Goal: Information Seeking & Learning: Learn about a topic

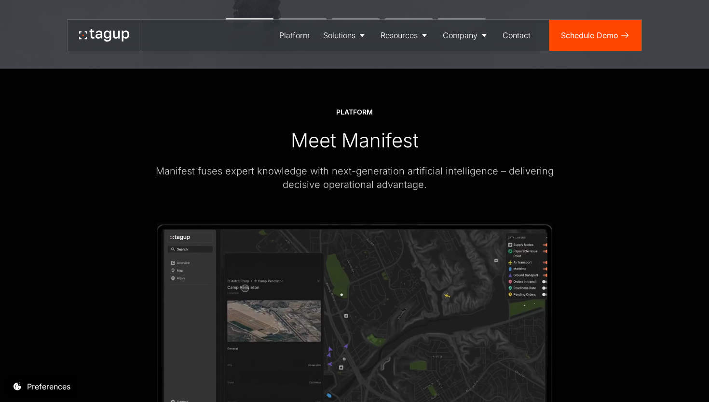
scroll to position [1324, 0]
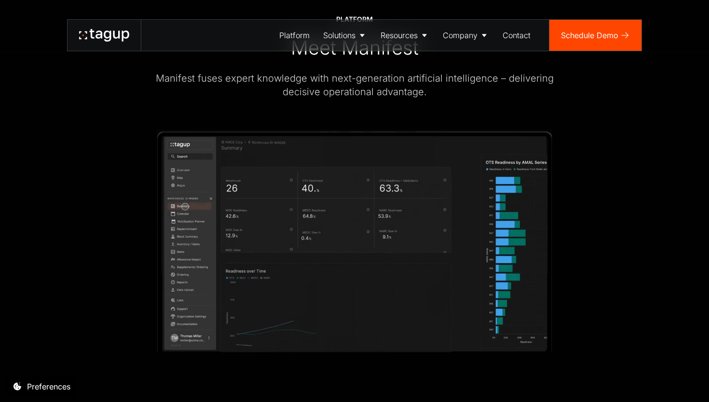
click at [188, 290] on video at bounding box center [355, 240] width 396 height 222
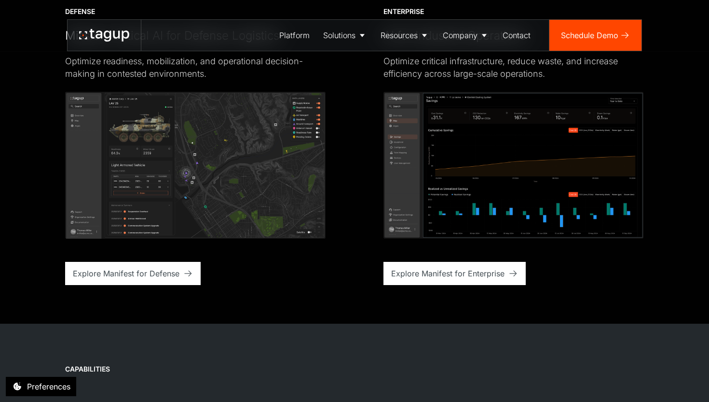
scroll to position [2416, 0]
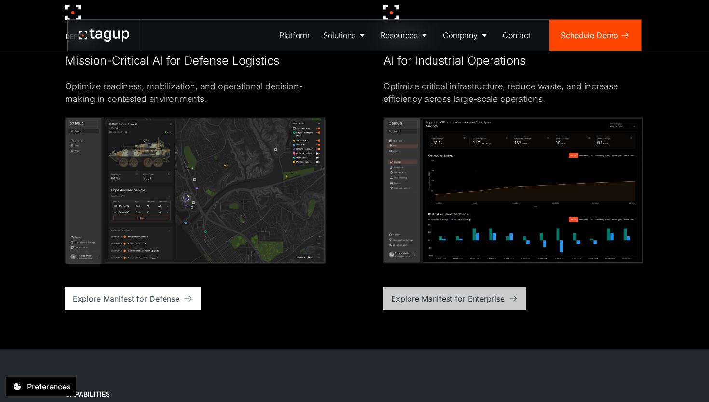
click at [397, 294] on div "Explore Manifest for Enterprise" at bounding box center [447, 298] width 113 height 12
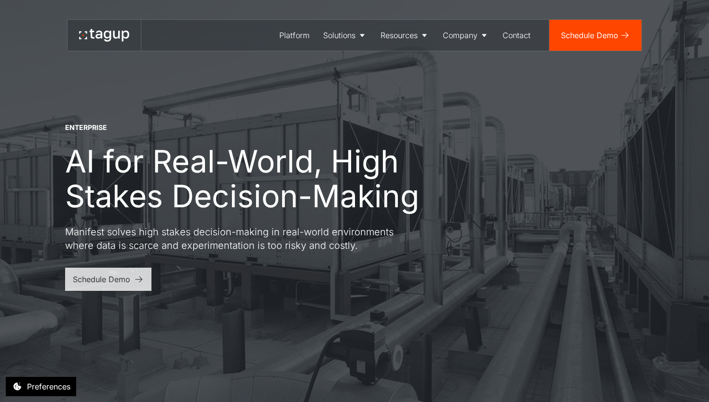
click at [116, 290] on link "Schedule Demo" at bounding box center [108, 278] width 86 height 23
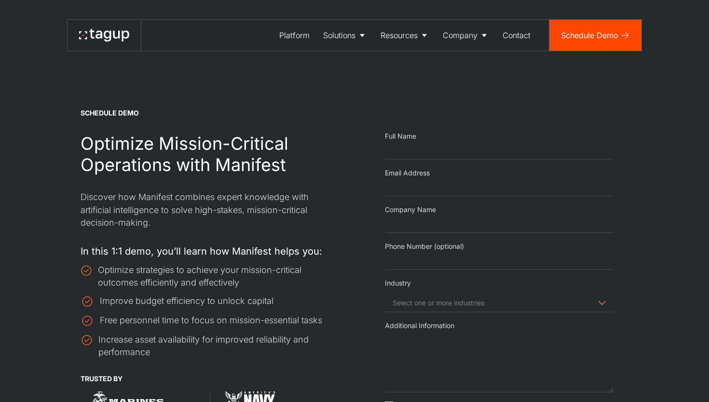
select select "Request Demo Form"
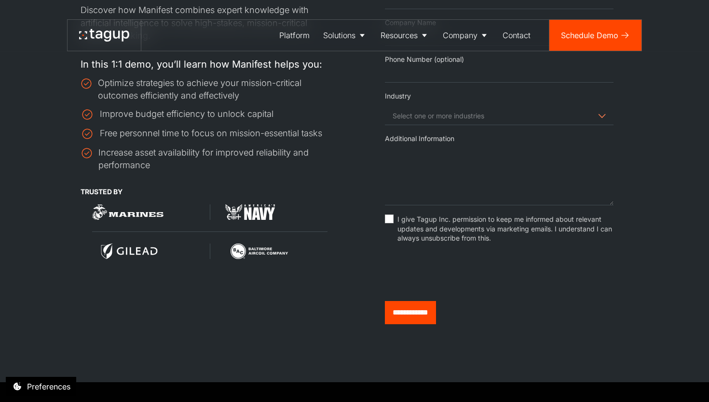
scroll to position [262, 0]
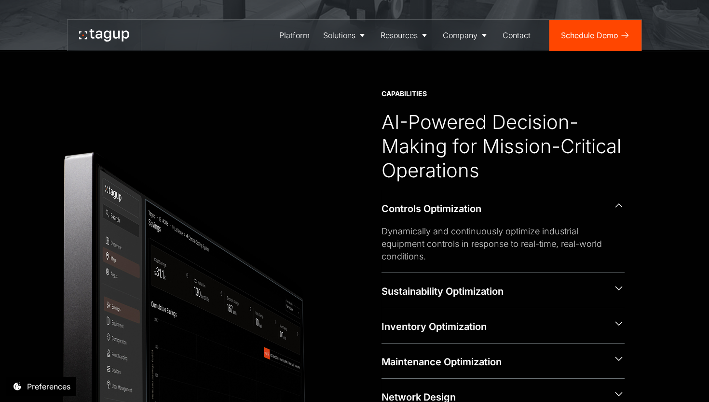
scroll to position [395, 0]
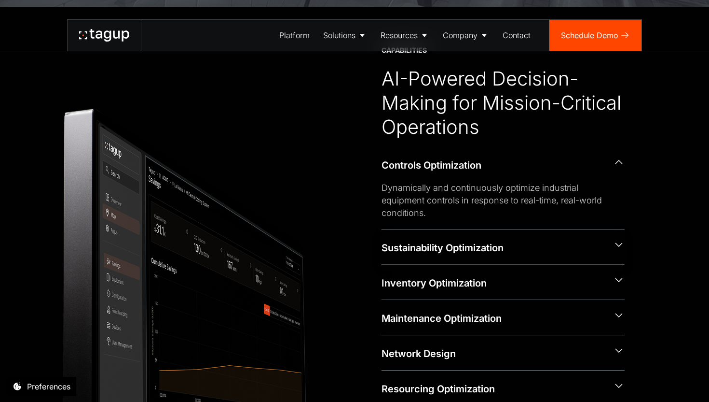
click at [400, 247] on div "Sustainability Optimization" at bounding box center [494, 248] width 224 height 14
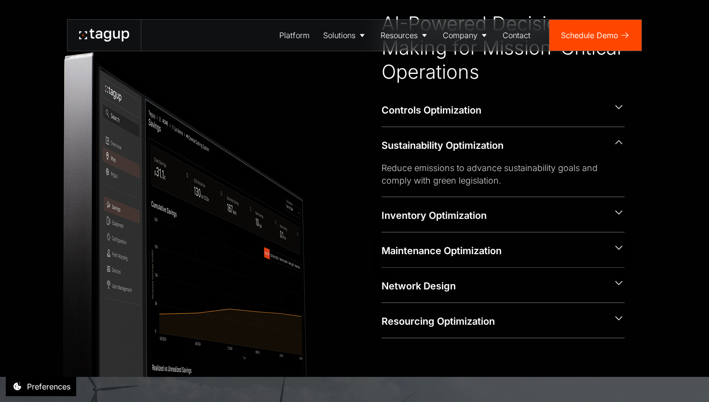
click at [412, 248] on div "Maintenance Optimization" at bounding box center [494, 251] width 224 height 14
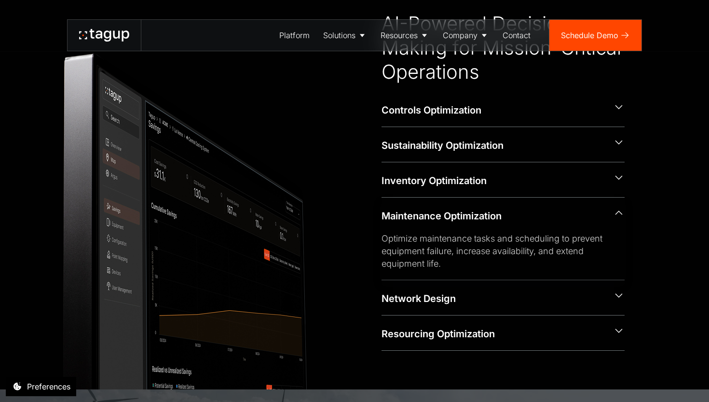
scroll to position [451, 0]
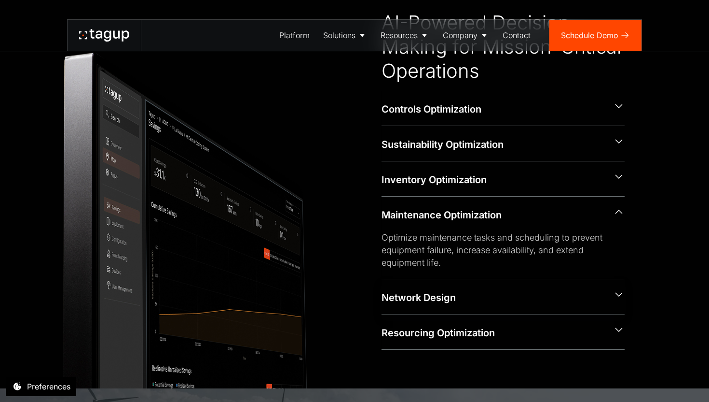
click at [386, 294] on div "Network Design" at bounding box center [494, 298] width 224 height 14
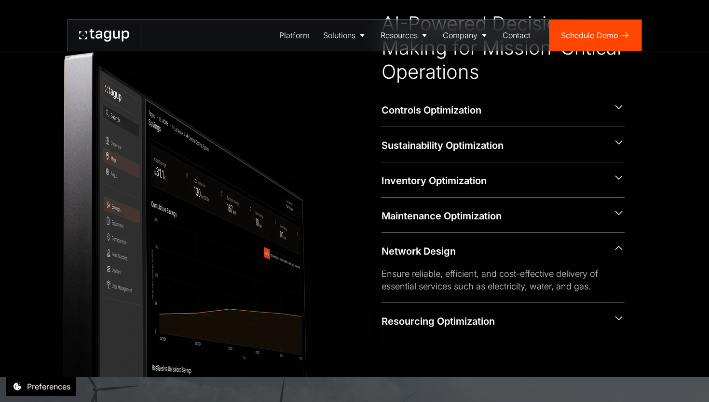
click at [393, 319] on div "Resourcing Optimization" at bounding box center [494, 321] width 224 height 14
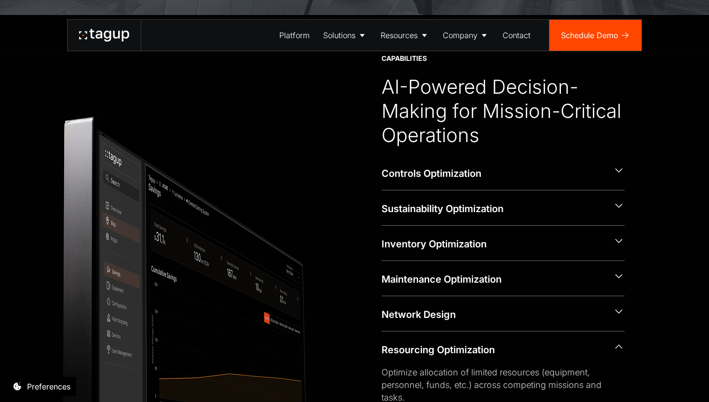
scroll to position [389, 0]
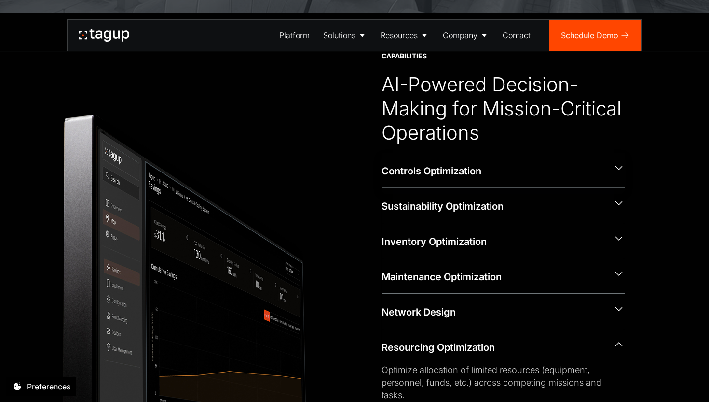
click at [414, 171] on div "Controls Optimization" at bounding box center [494, 171] width 224 height 14
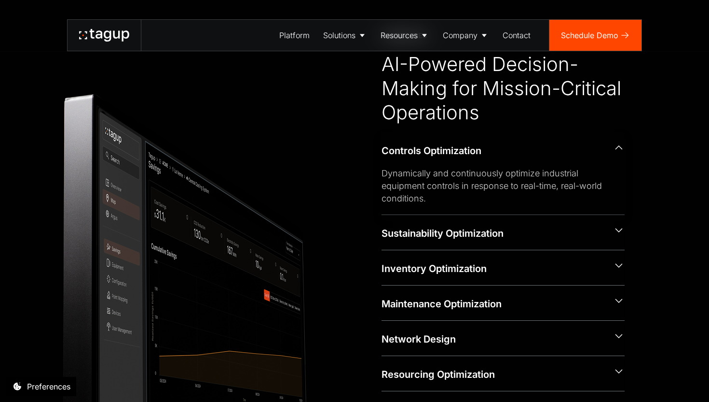
scroll to position [418, 0]
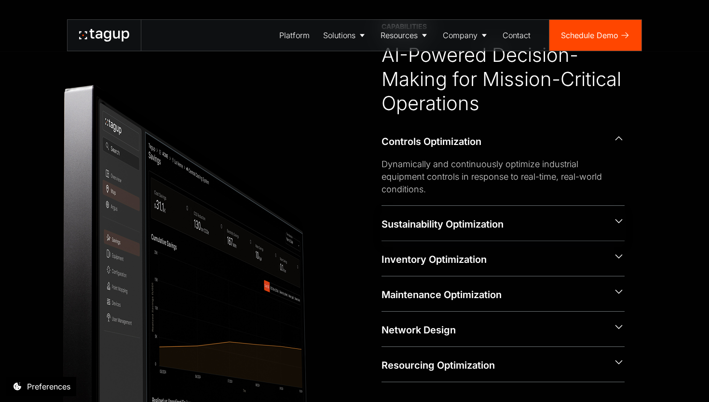
click at [426, 223] on div "Sustainability Optimization" at bounding box center [494, 224] width 224 height 14
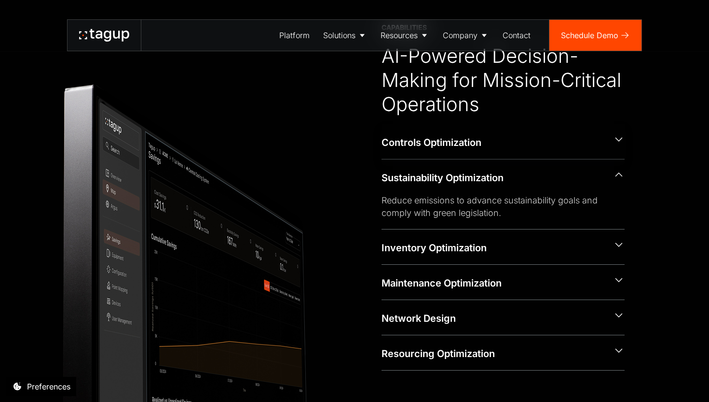
click at [421, 137] on div "Controls Optimization" at bounding box center [494, 143] width 224 height 14
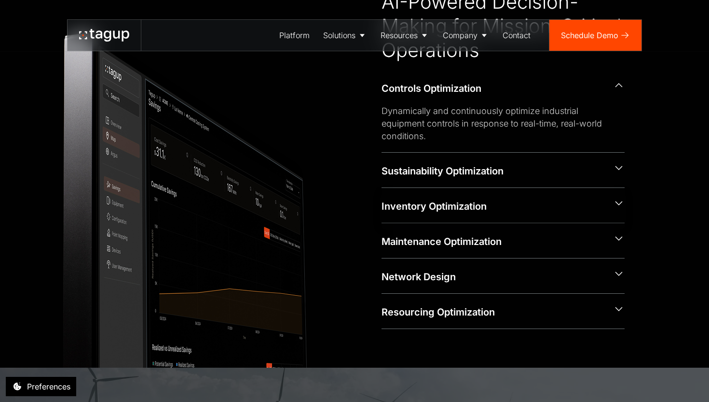
scroll to position [473, 0]
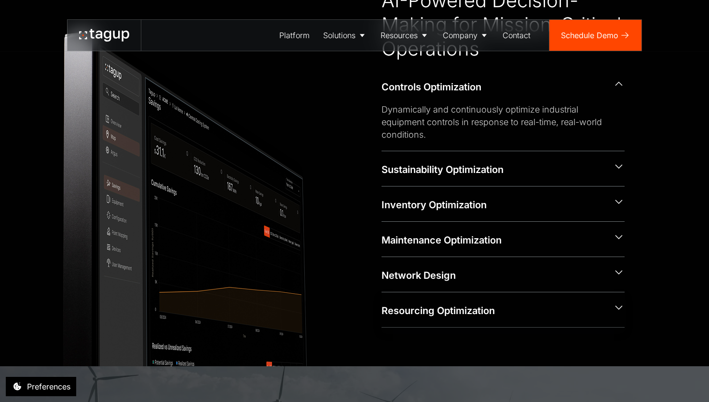
click at [448, 321] on div "Resourcing Optimization" at bounding box center [503, 309] width 243 height 35
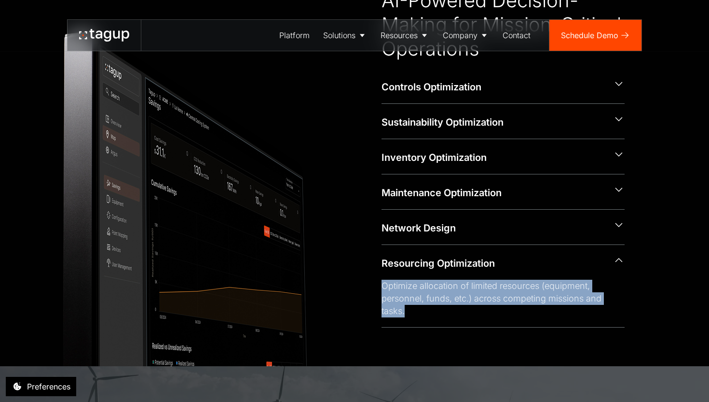
drag, startPoint x: 410, startPoint y: 309, endPoint x: 379, endPoint y: 285, distance: 38.5
click at [379, 285] on div "CAPABILITIES AI-Powered Decision-Making for Mission-Critical Operations Control…" at bounding box center [355, 147] width 540 height 360
copy div "Optimize allocation of limited resources (equipment, personnel, funds, etc.) ac…"
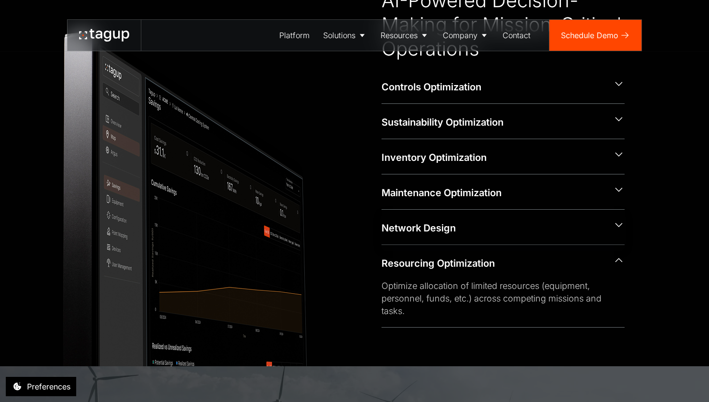
click at [422, 224] on div "Network Design" at bounding box center [494, 228] width 224 height 14
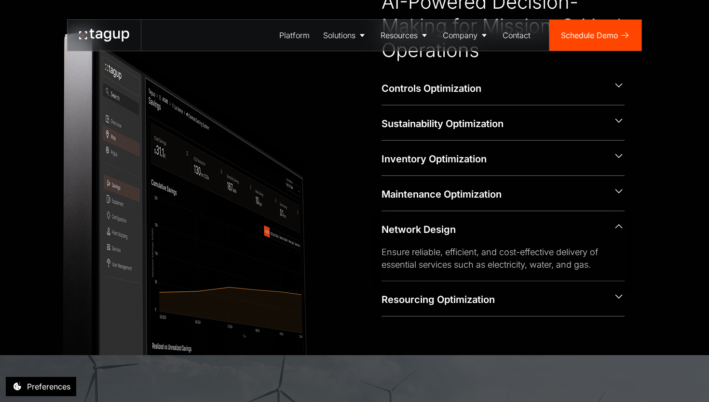
scroll to position [472, 0]
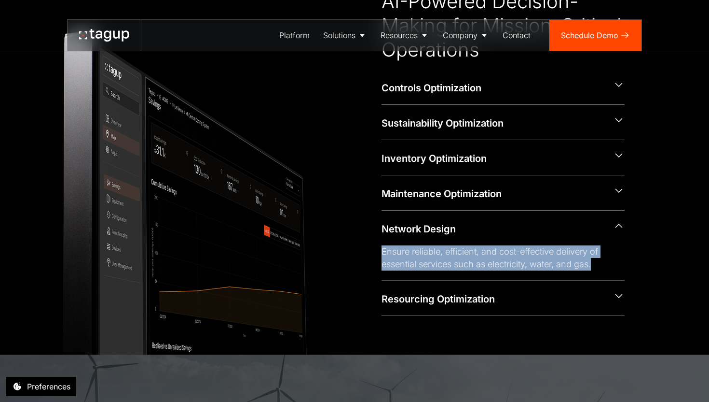
drag, startPoint x: 379, startPoint y: 251, endPoint x: 384, endPoint y: 271, distance: 21.0
click at [384, 271] on div "CAPABILITIES AI-Powered Decision-Making for Mission-Critical Operations Control…" at bounding box center [355, 141] width 540 height 347
copy div "Ensure reliable, efficient, and cost-effective delivery of essential services s…"
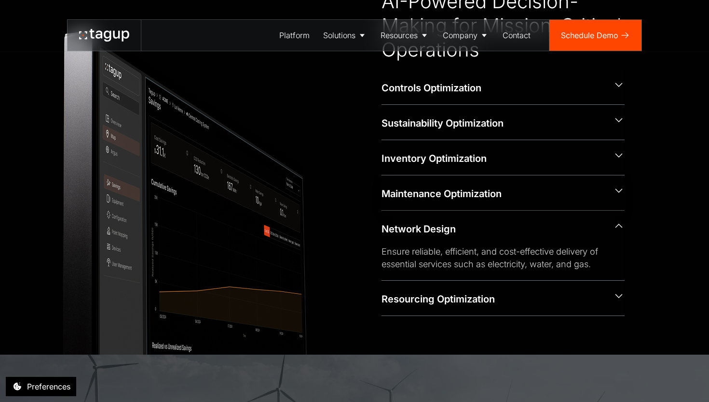
click at [438, 194] on div "Maintenance Optimization" at bounding box center [494, 194] width 224 height 14
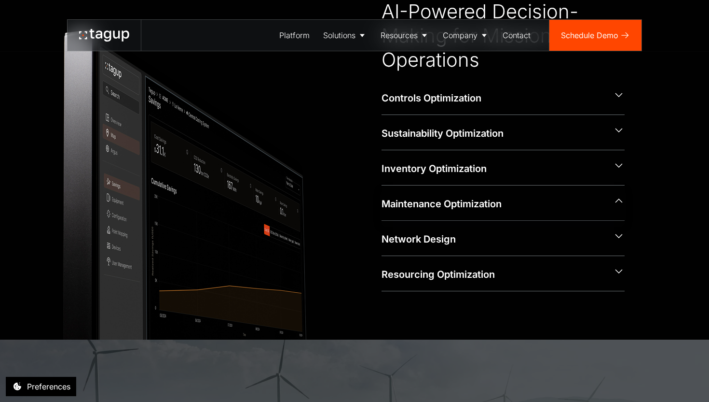
scroll to position [473, 0]
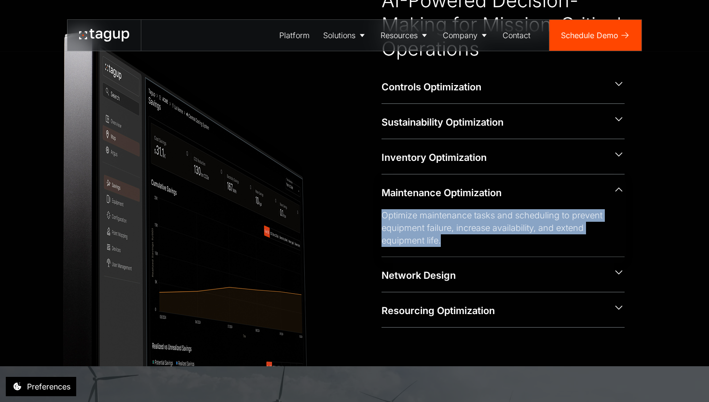
drag, startPoint x: 385, startPoint y: 215, endPoint x: 434, endPoint y: 248, distance: 59.2
click at [434, 248] on div "Optimize maintenance tasks and scheduling to prevent equipment failure, increas…" at bounding box center [503, 232] width 243 height 47
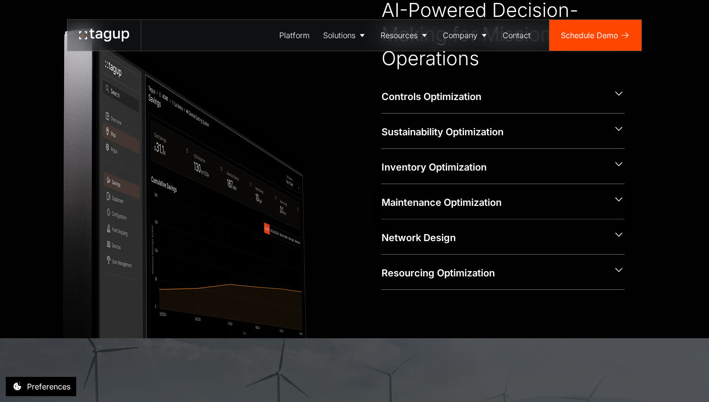
scroll to position [471, 0]
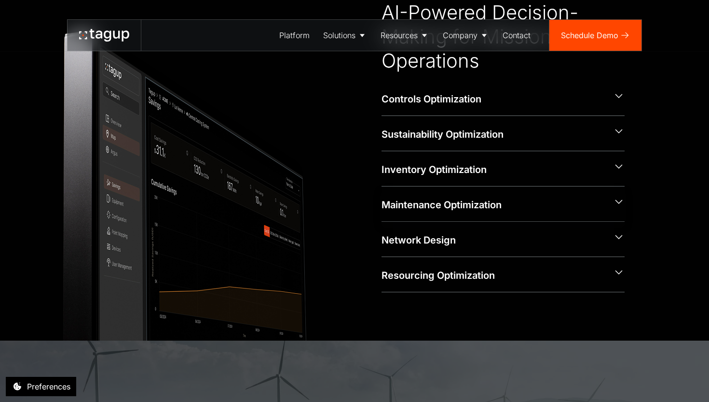
click at [434, 212] on div "Maintenance Optimization" at bounding box center [503, 203] width 243 height 35
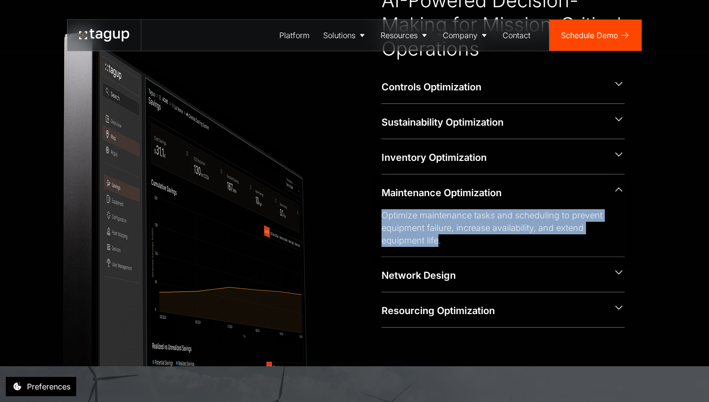
drag, startPoint x: 437, startPoint y: 240, endPoint x: 382, endPoint y: 215, distance: 60.3
click at [382, 215] on div "Optimize maintenance tasks and scheduling to prevent equipment failure, increas…" at bounding box center [496, 228] width 228 height 38
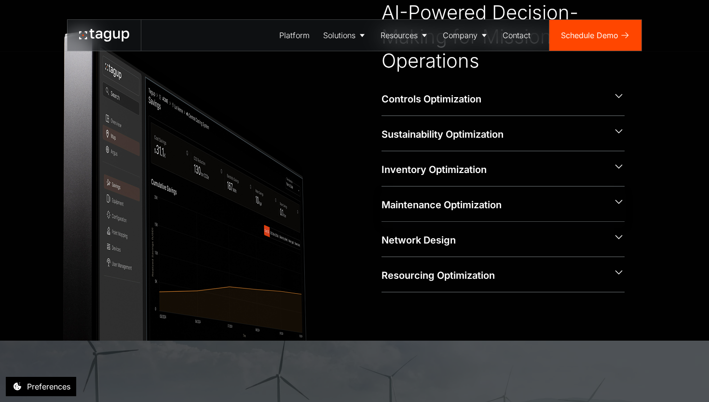
click at [382, 215] on div "Maintenance Optimization" at bounding box center [503, 203] width 243 height 35
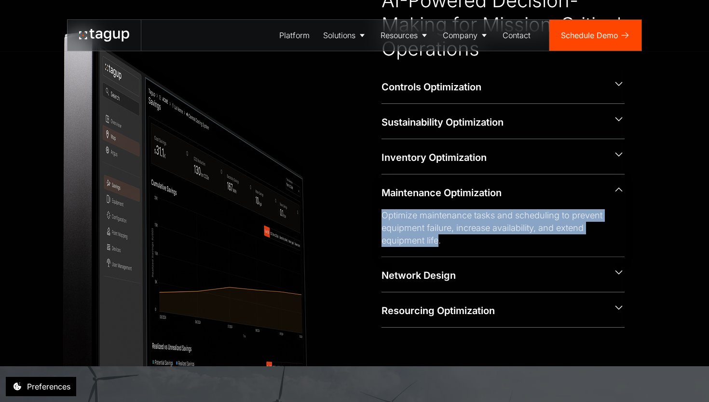
drag, startPoint x: 382, startPoint y: 215, endPoint x: 440, endPoint y: 243, distance: 63.7
click at [440, 243] on div "Optimize maintenance tasks and scheduling to prevent equipment failure, increas…" at bounding box center [496, 228] width 228 height 38
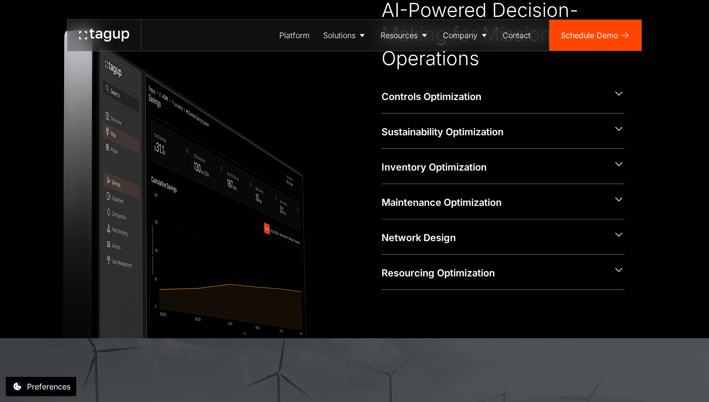
scroll to position [471, 0]
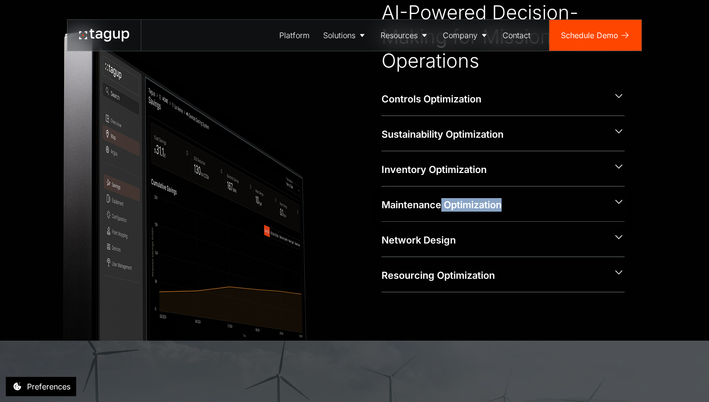
click at [440, 211] on div "Maintenance Optimization" at bounding box center [503, 203] width 243 height 35
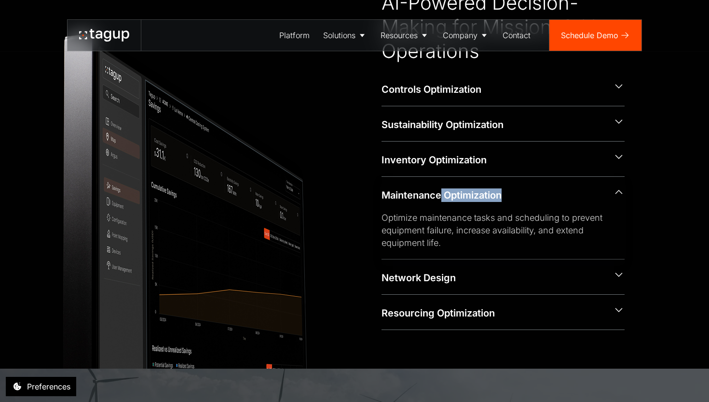
scroll to position [473, 0]
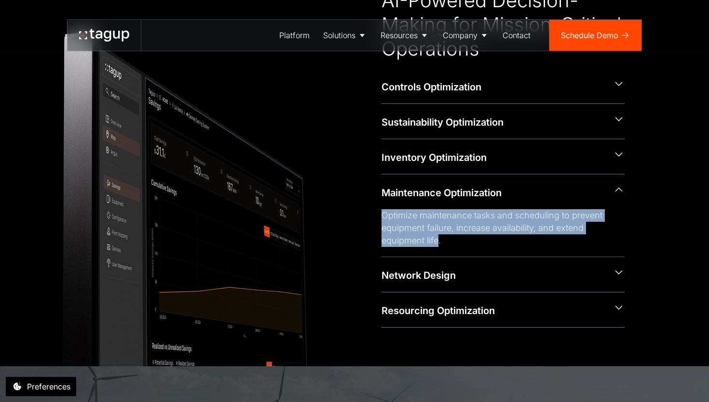
drag, startPoint x: 439, startPoint y: 243, endPoint x: 385, endPoint y: 206, distance: 66.3
click at [385, 206] on div "Maintenance Optimization Optimize maintenance tasks and scheduling to prevent e…" at bounding box center [503, 215] width 243 height 83
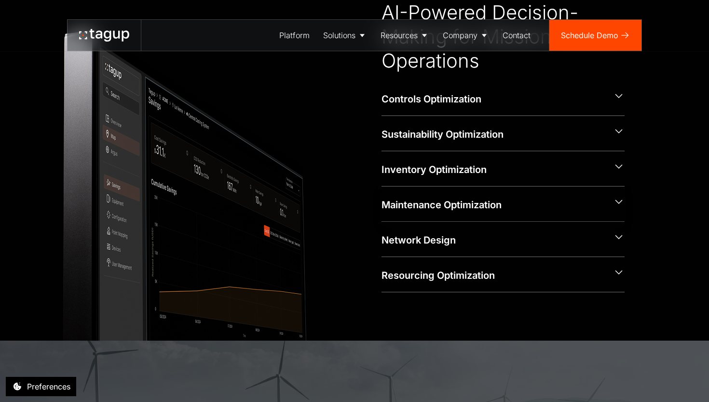
click at [385, 206] on div "Maintenance Optimization" at bounding box center [494, 205] width 224 height 14
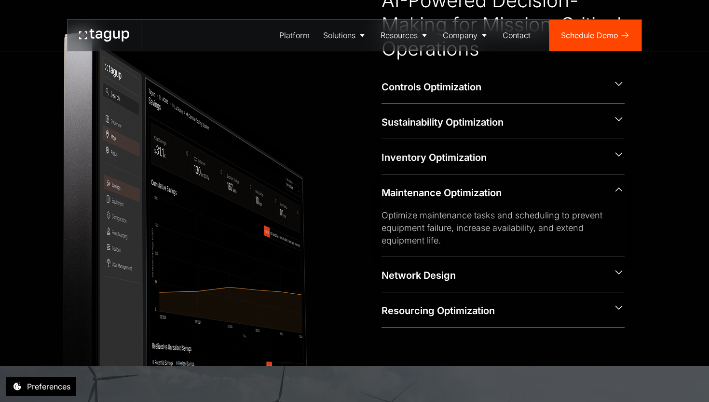
click at [384, 218] on div "Optimize maintenance tasks and scheduling to prevent equipment failure, increas…" at bounding box center [496, 228] width 228 height 38
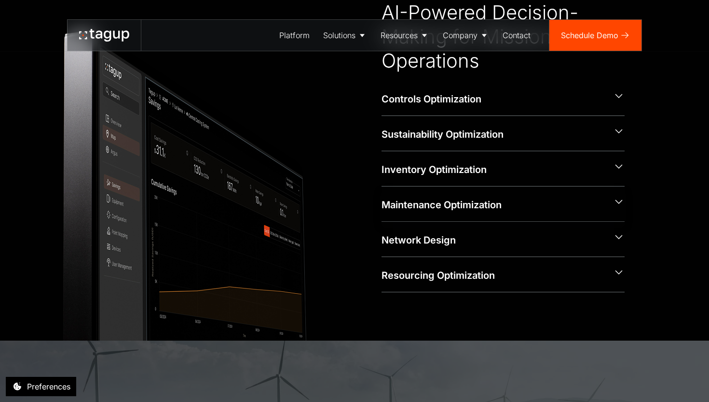
click at [384, 218] on div "Maintenance Optimization Optimize maintenance tasks and scheduling to prevent e…" at bounding box center [503, 203] width 243 height 35
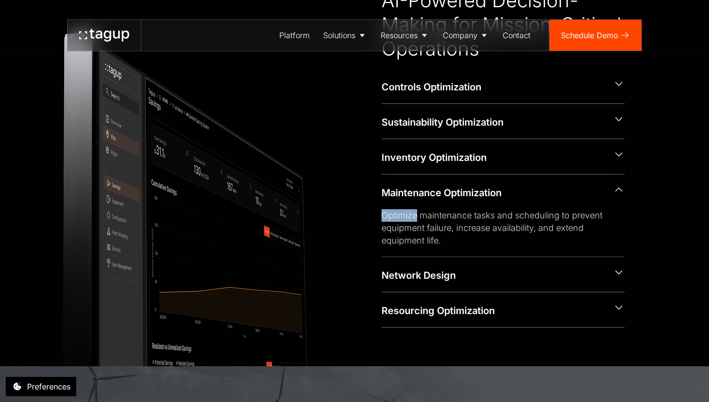
click at [384, 218] on div "Optimize maintenance tasks and scheduling to prevent equipment failure, increas…" at bounding box center [496, 228] width 228 height 38
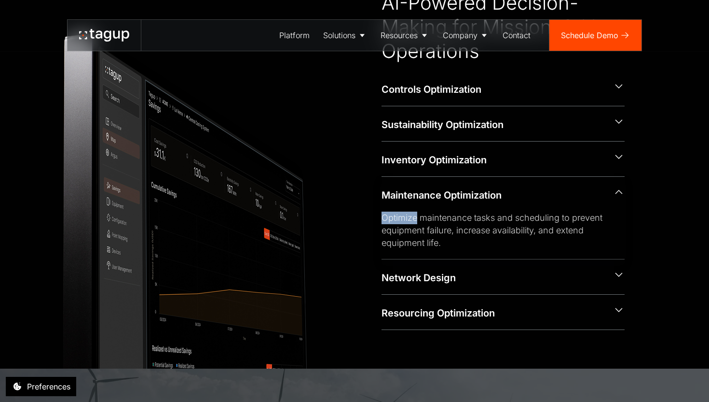
click at [384, 218] on div "Maintenance Optimization Optimize maintenance tasks and scheduling to prevent e…" at bounding box center [503, 218] width 243 height 83
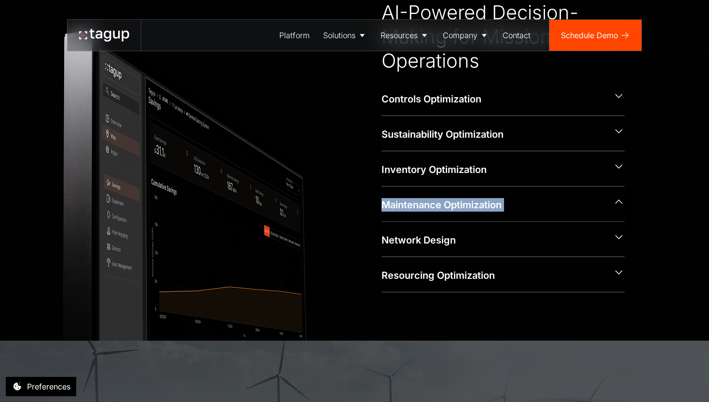
click at [384, 218] on div "Maintenance Optimization Optimize maintenance tasks and scheduling to prevent e…" at bounding box center [503, 203] width 243 height 35
click at [384, 218] on div "Maintenance Optimization" at bounding box center [503, 203] width 243 height 35
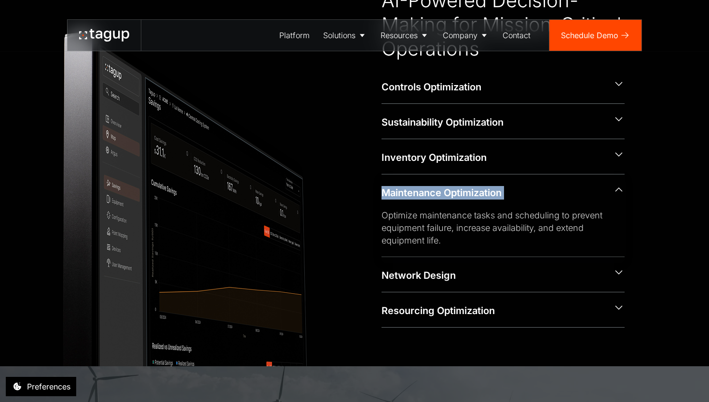
click at [409, 243] on div "Optimize maintenance tasks and scheduling to prevent equipment failure, increas…" at bounding box center [496, 228] width 228 height 38
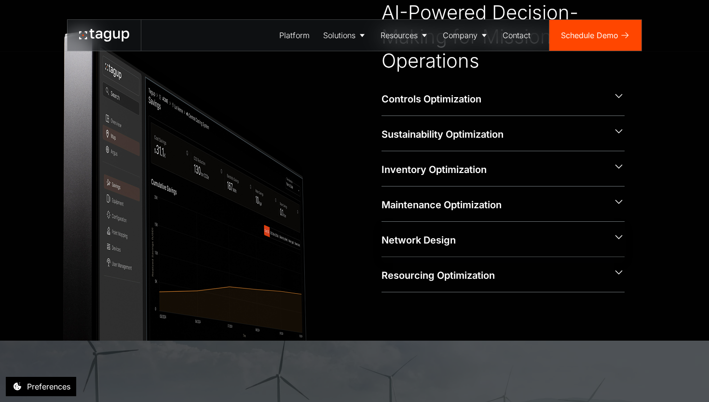
click at [445, 242] on div "Network Design" at bounding box center [494, 240] width 224 height 14
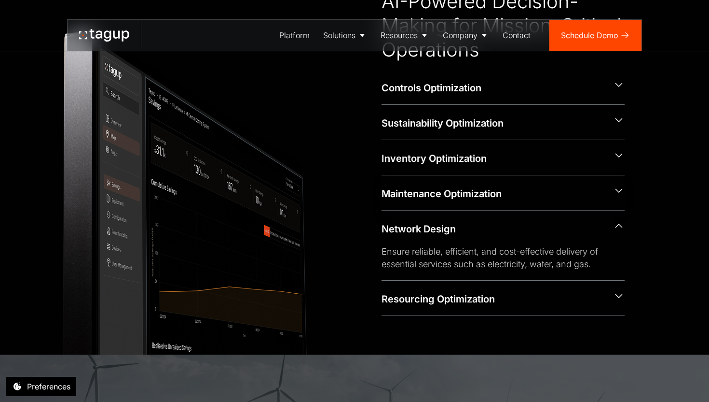
click at [435, 200] on div "Maintenance Optimization" at bounding box center [503, 192] width 243 height 35
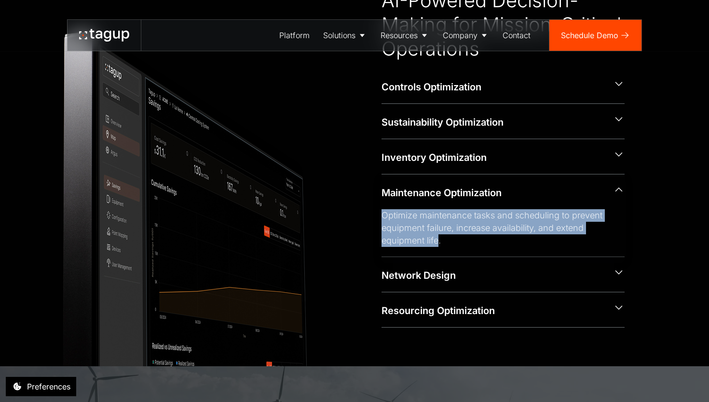
drag, startPoint x: 440, startPoint y: 241, endPoint x: 382, endPoint y: 217, distance: 63.4
click at [382, 217] on div "Optimize maintenance tasks and scheduling to prevent equipment failure, increas…" at bounding box center [496, 228] width 228 height 38
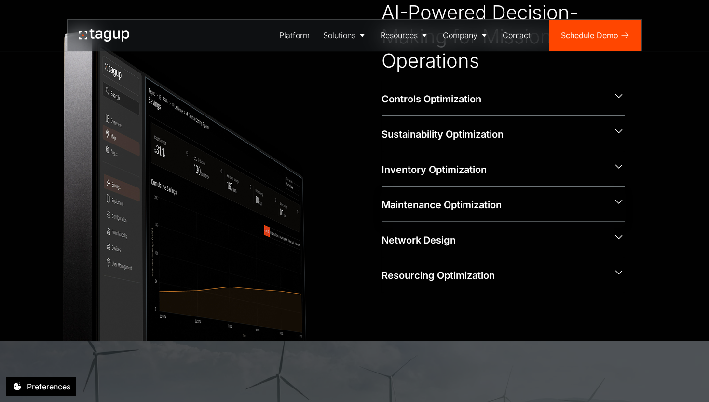
copy div "Optimize maintenance tasks and scheduling to prevent equipment failure, increas…"
click at [382, 217] on div "Maintenance Optimization" at bounding box center [503, 203] width 243 height 35
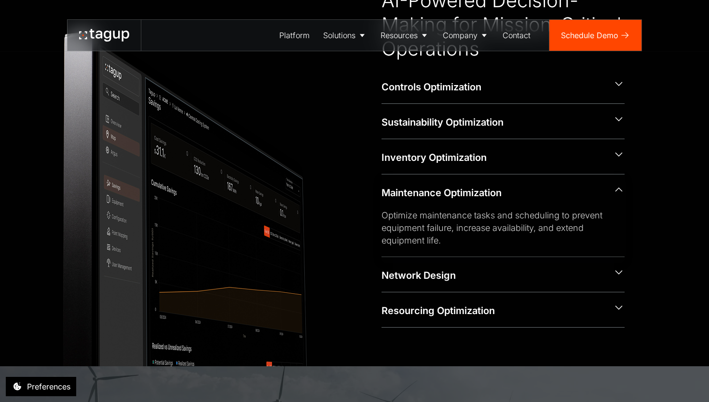
click at [382, 217] on div "Optimize maintenance tasks and scheduling to prevent equipment failure, increas…" at bounding box center [496, 228] width 228 height 38
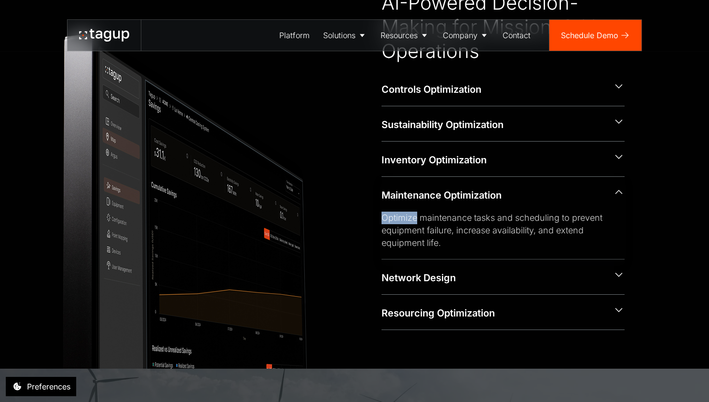
click at [382, 217] on div "Maintenance Optimization Optimize maintenance tasks and scheduling to prevent e…" at bounding box center [503, 218] width 243 height 83
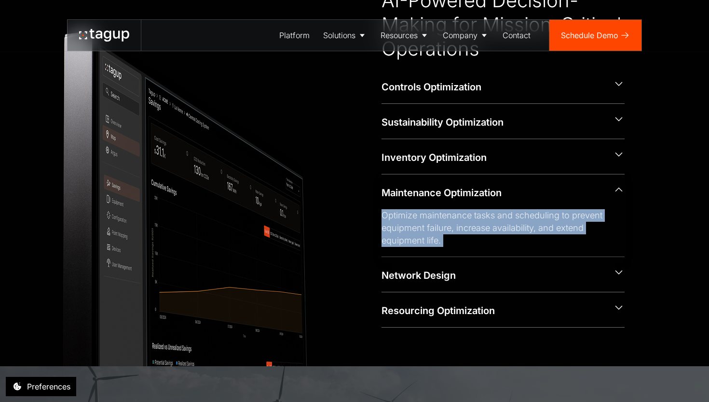
click at [382, 217] on div "Optimize maintenance tasks and scheduling to prevent equipment failure, increas…" at bounding box center [496, 228] width 228 height 38
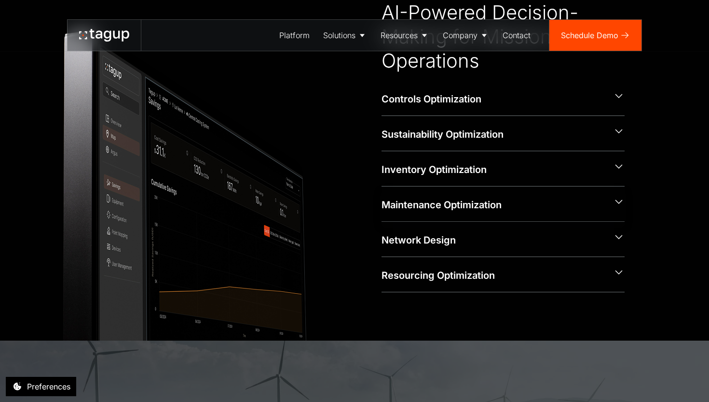
click at [382, 217] on div "Maintenance Optimization" at bounding box center [503, 203] width 243 height 35
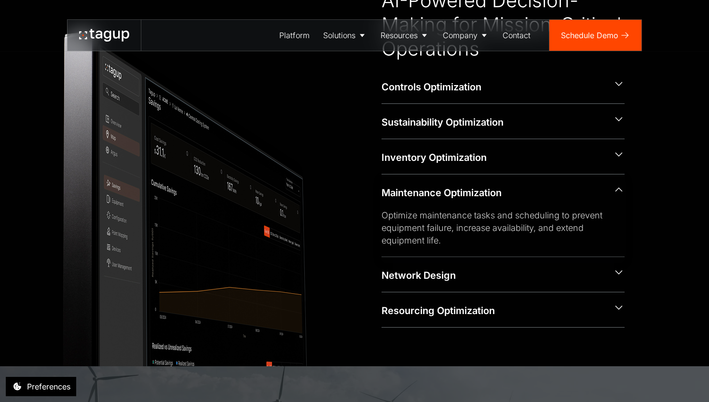
click at [382, 217] on div "Optimize maintenance tasks and scheduling to prevent equipment failure, increas…" at bounding box center [496, 228] width 228 height 38
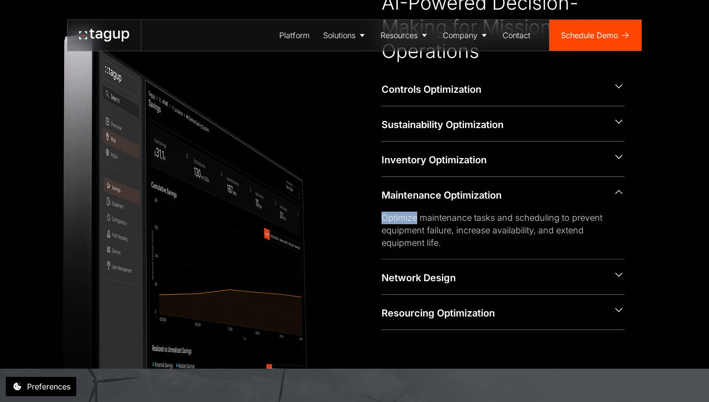
click at [382, 217] on div "Maintenance Optimization Optimize maintenance tasks and scheduling to prevent e…" at bounding box center [503, 218] width 243 height 83
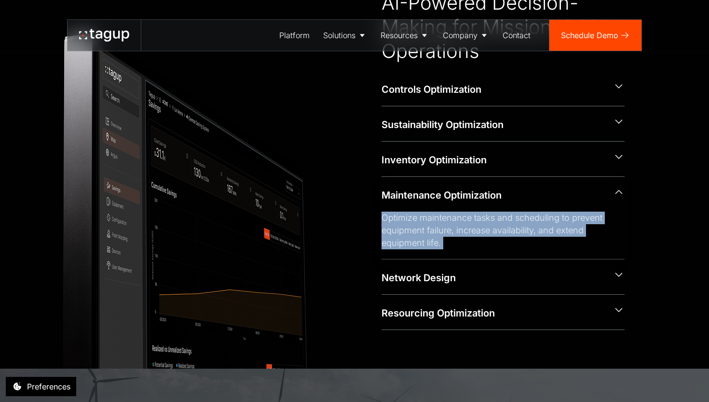
click at [382, 217] on div "Optimize maintenance tasks and scheduling to prevent equipment failure, increas…" at bounding box center [496, 230] width 228 height 38
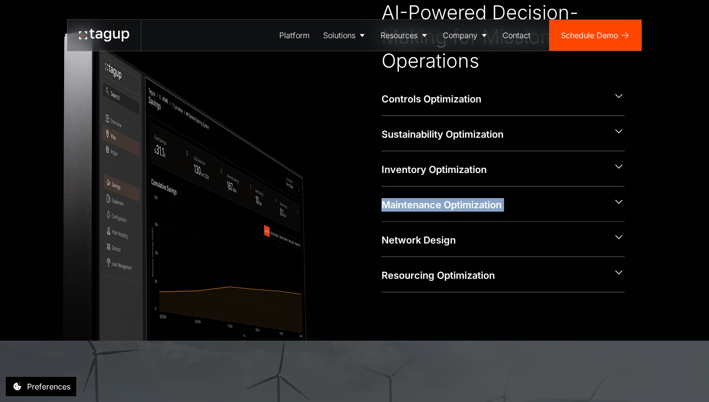
click at [382, 217] on div "Maintenance Optimization" at bounding box center [503, 203] width 243 height 35
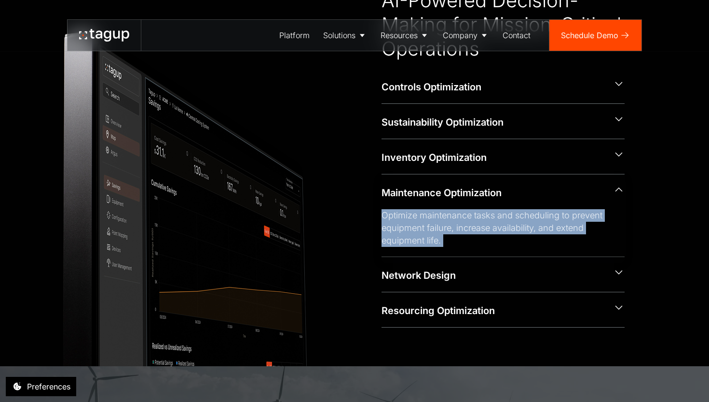
click at [382, 217] on div "Optimize maintenance tasks and scheduling to prevent equipment failure, increas…" at bounding box center [496, 228] width 228 height 38
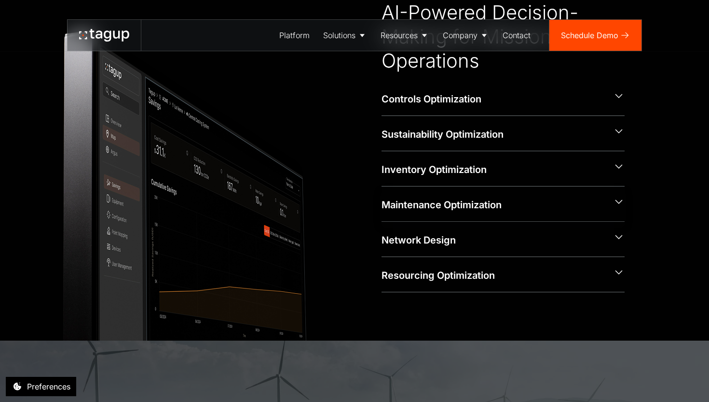
click at [382, 217] on div "Maintenance Optimization" at bounding box center [503, 203] width 243 height 35
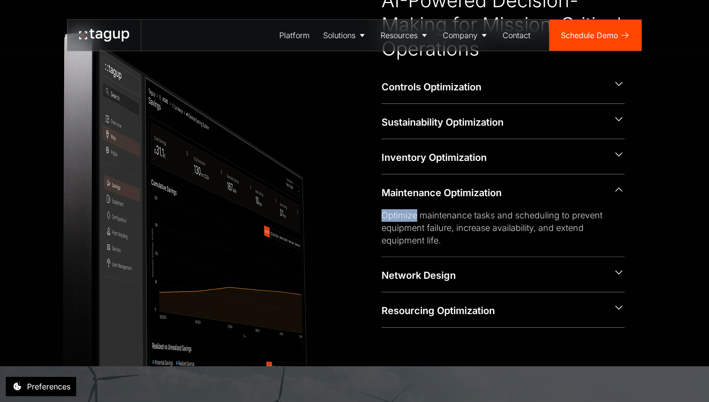
click at [382, 217] on div "Optimize maintenance tasks and scheduling to prevent equipment failure, increas…" at bounding box center [496, 228] width 228 height 38
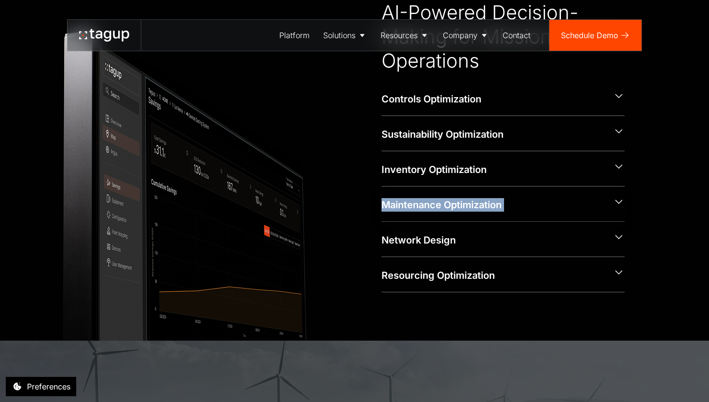
click at [382, 217] on div "Maintenance Optimization" at bounding box center [503, 203] width 243 height 35
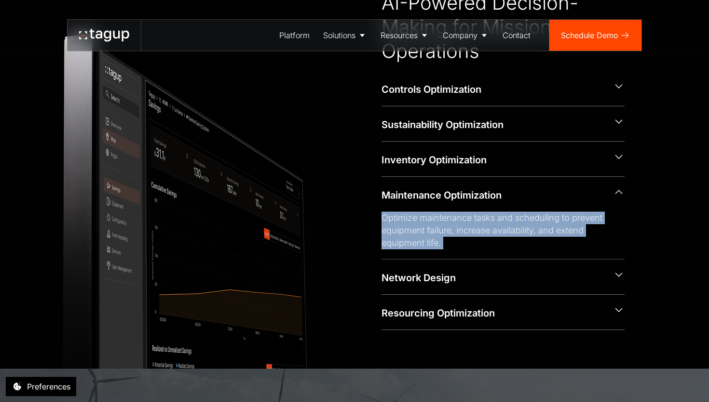
click at [382, 217] on div "Optimize maintenance tasks and scheduling to prevent equipment failure, increas…" at bounding box center [496, 230] width 228 height 38
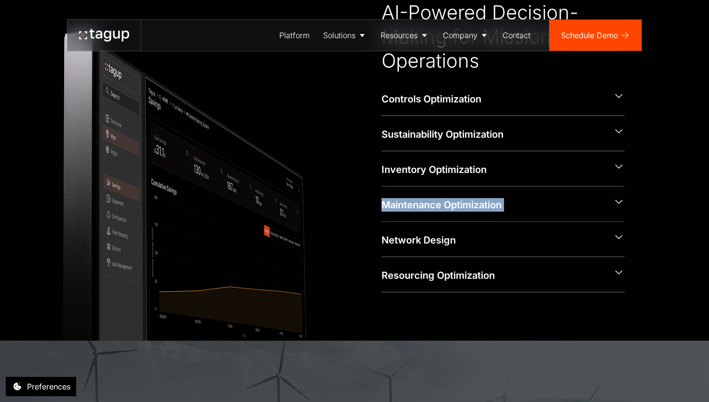
click at [382, 217] on div "Maintenance Optimization" at bounding box center [503, 203] width 243 height 35
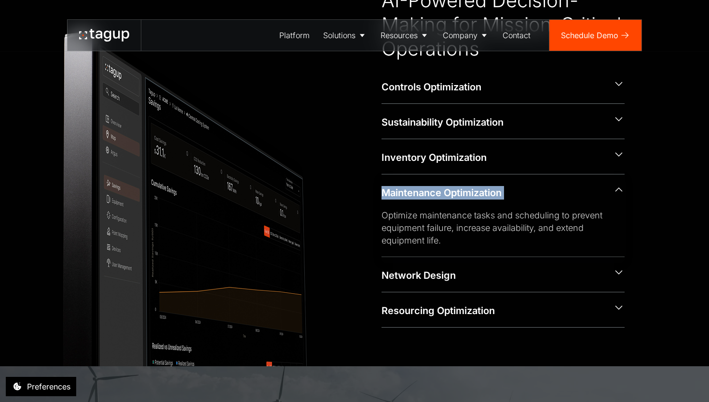
click at [382, 217] on div "Optimize maintenance tasks and scheduling to prevent equipment failure, increas…" at bounding box center [496, 228] width 228 height 38
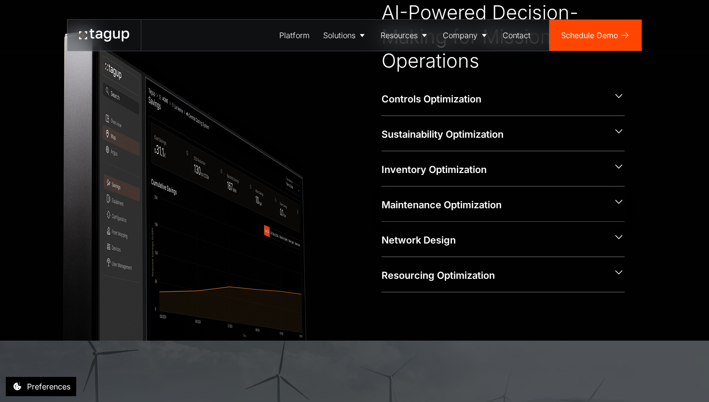
click at [382, 217] on div "Maintenance Optimization" at bounding box center [503, 203] width 243 height 35
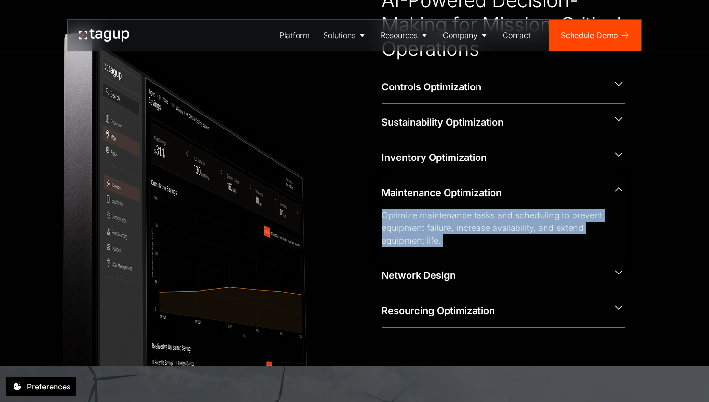
click at [382, 217] on div "Optimize maintenance tasks and scheduling to prevent equipment failure, increas…" at bounding box center [496, 228] width 228 height 38
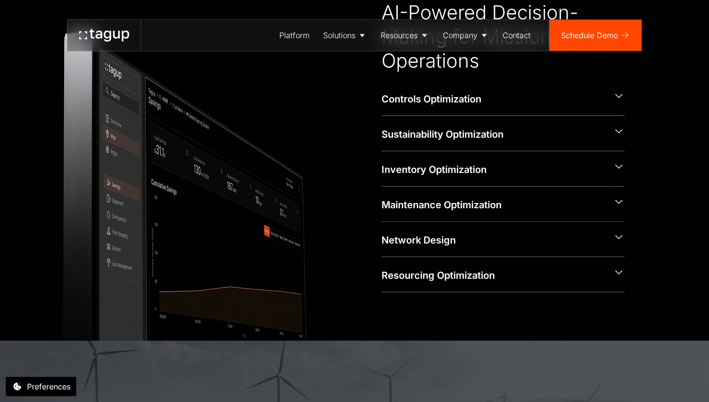
click at [382, 217] on div "Maintenance Optimization" at bounding box center [503, 203] width 243 height 35
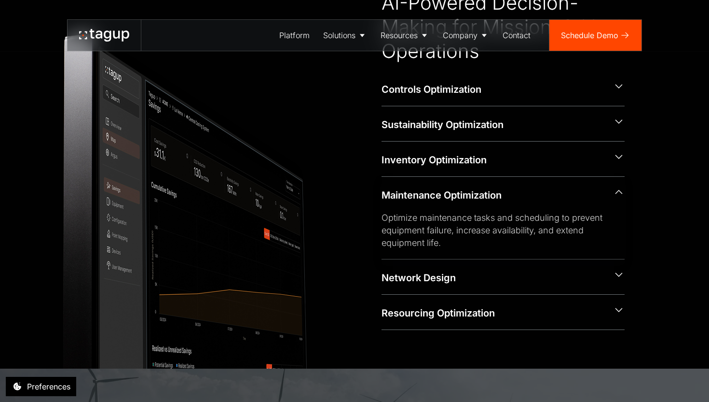
scroll to position [473, 0]
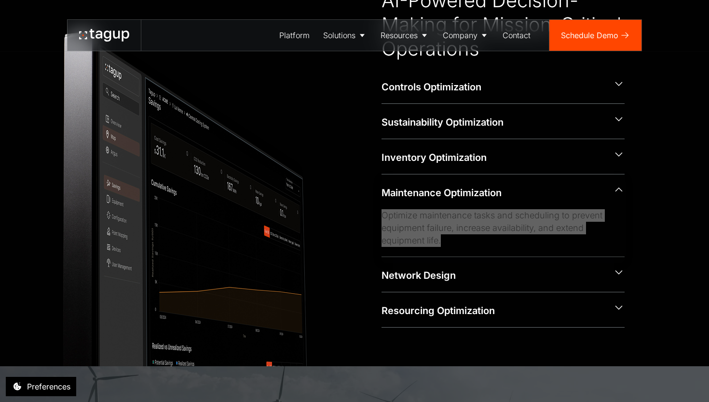
drag, startPoint x: 383, startPoint y: 214, endPoint x: 442, endPoint y: 242, distance: 65.6
click at [442, 242] on div "Optimize maintenance tasks and scheduling to prevent equipment failure, increas…" at bounding box center [496, 228] width 228 height 38
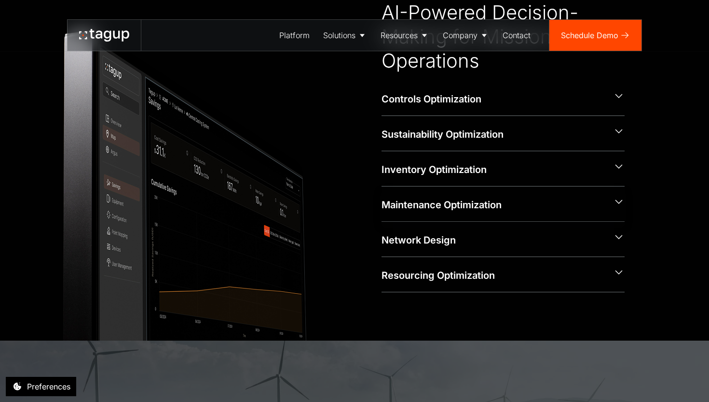
click at [427, 193] on div "Maintenance Optimization" at bounding box center [503, 203] width 243 height 35
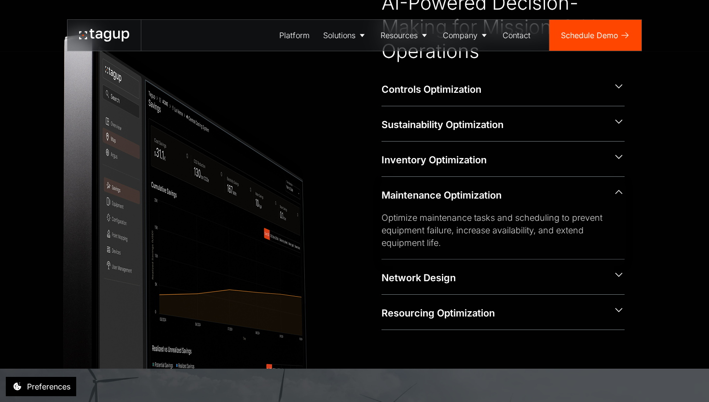
scroll to position [473, 0]
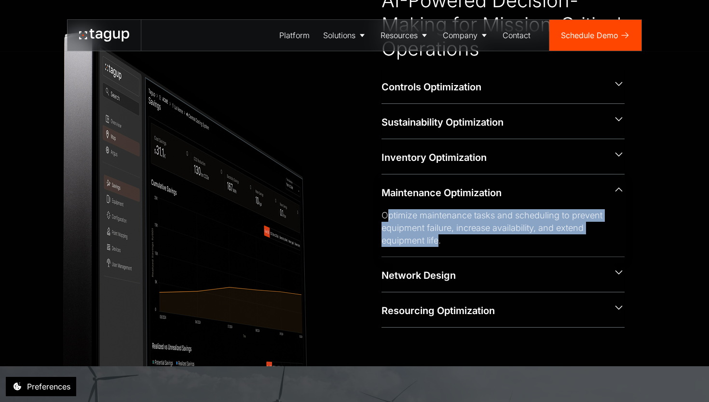
drag, startPoint x: 439, startPoint y: 242, endPoint x: 389, endPoint y: 220, distance: 54.0
click at [389, 220] on div "Optimize maintenance tasks and scheduling to prevent equipment failure, increas…" at bounding box center [496, 228] width 228 height 38
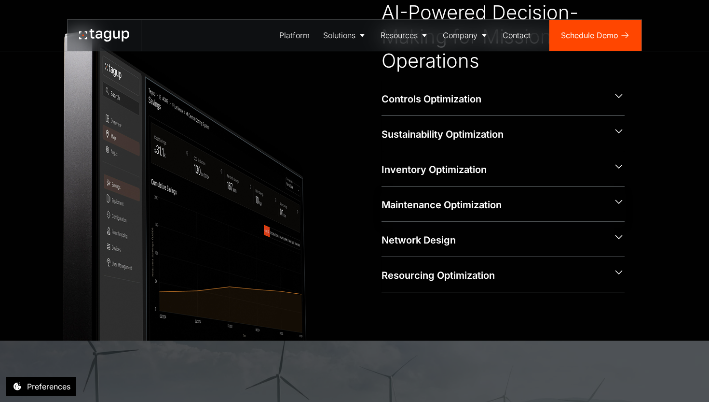
click at [389, 220] on div "Maintenance Optimization" at bounding box center [503, 203] width 243 height 35
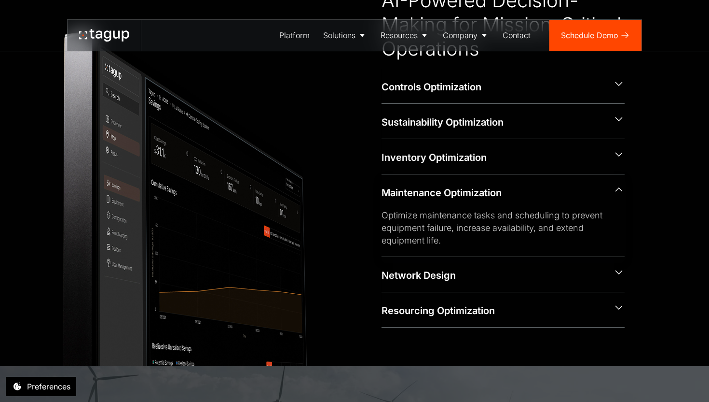
click at [389, 220] on div "Optimize maintenance tasks and scheduling to prevent equipment failure, increas…" at bounding box center [496, 228] width 228 height 38
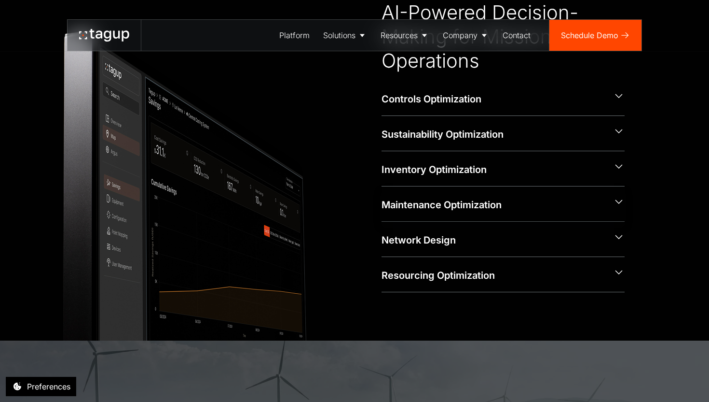
click at [389, 220] on div "Maintenance Optimization Optimize maintenance tasks and scheduling to prevent e…" at bounding box center [503, 203] width 243 height 35
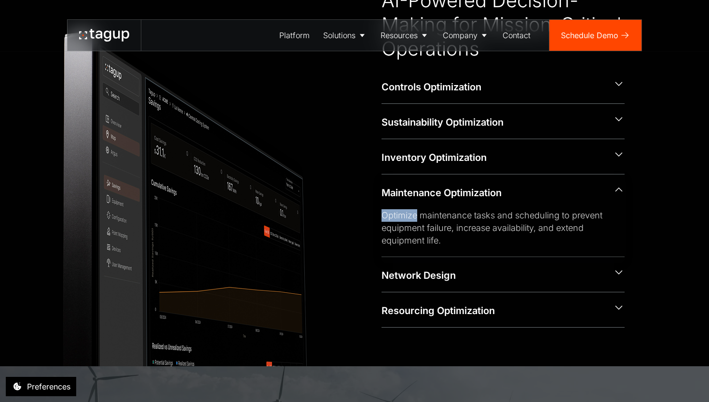
click at [389, 220] on div "Optimize maintenance tasks and scheduling to prevent equipment failure, increas…" at bounding box center [496, 228] width 228 height 38
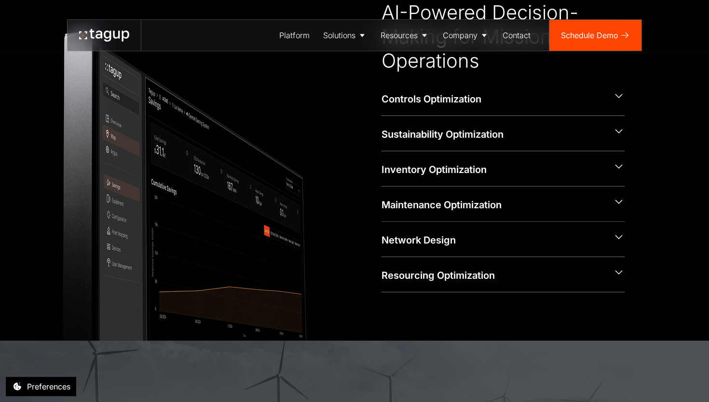
click at [389, 220] on div "Maintenance Optimization" at bounding box center [503, 203] width 243 height 35
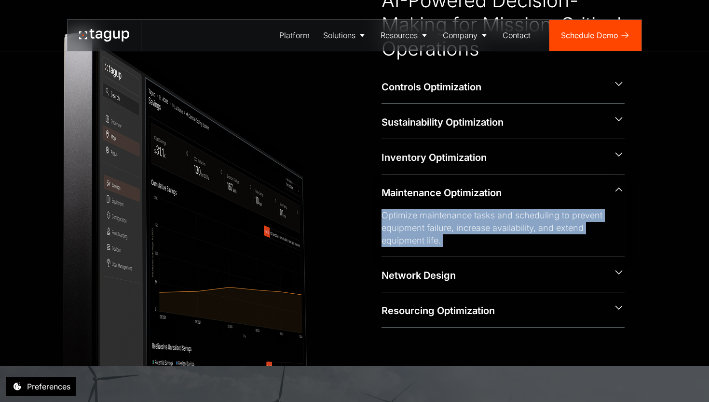
click at [389, 220] on div "Optimize maintenance tasks and scheduling to prevent equipment failure, increas…" at bounding box center [496, 228] width 228 height 38
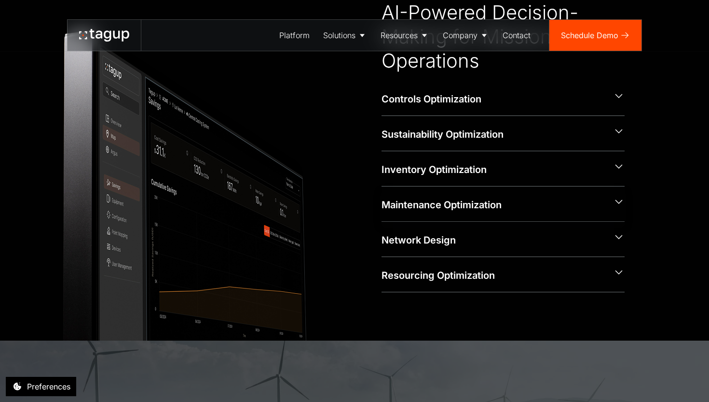
click at [389, 220] on div "Maintenance Optimization" at bounding box center [503, 203] width 243 height 35
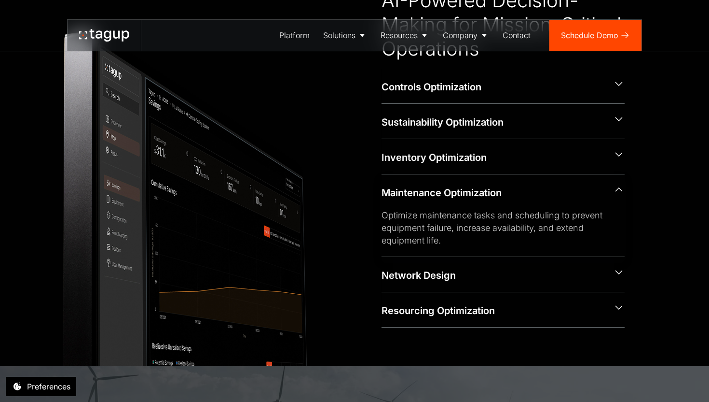
click at [389, 220] on div "Optimize maintenance tasks and scheduling to prevent equipment failure, increas…" at bounding box center [496, 228] width 228 height 38
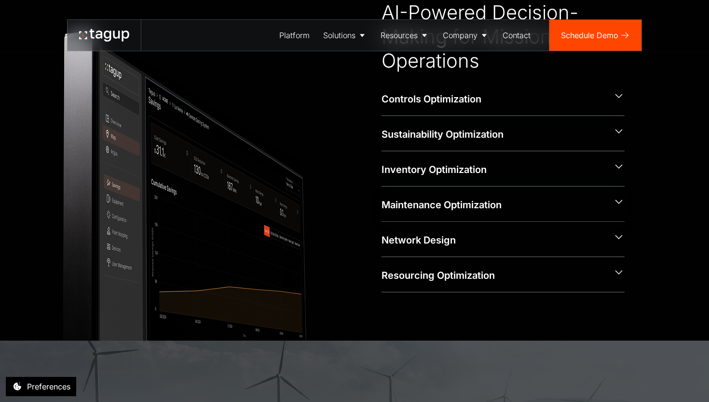
click at [389, 220] on div "Maintenance Optimization" at bounding box center [503, 203] width 243 height 35
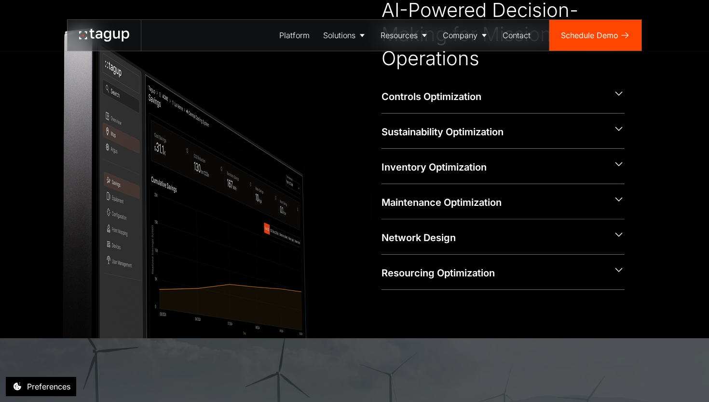
click at [389, 220] on div "Optimize maintenance tasks and scheduling to prevent equipment failure, increas…" at bounding box center [496, 238] width 228 height 38
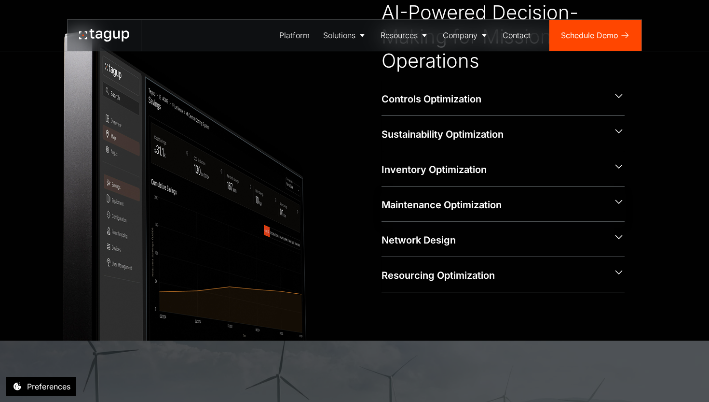
click at [389, 220] on div "Maintenance Optimization" at bounding box center [503, 203] width 243 height 35
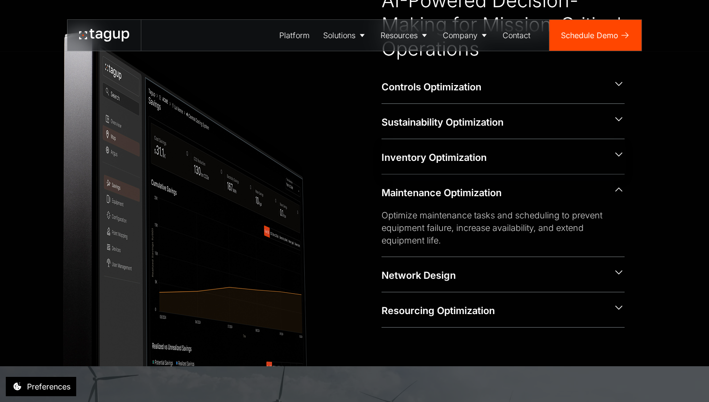
click at [397, 163] on div "Inventory Optimization" at bounding box center [494, 158] width 224 height 14
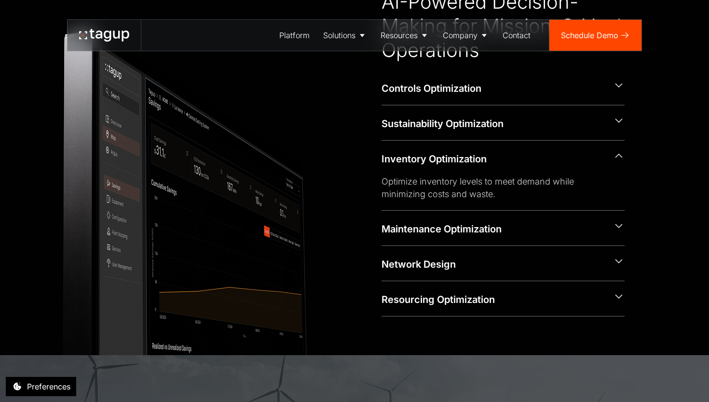
scroll to position [472, 0]
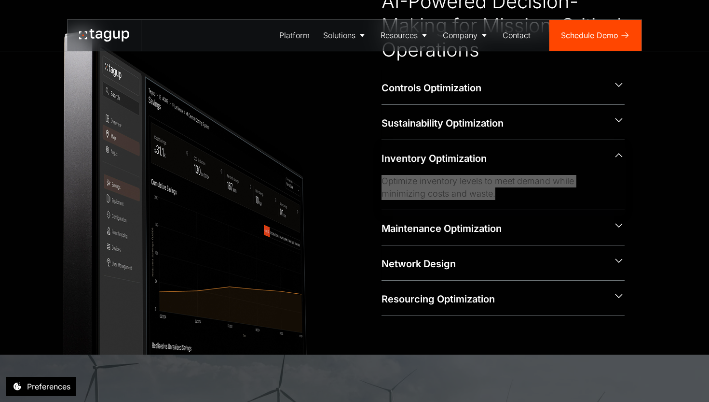
drag, startPoint x: 383, startPoint y: 180, endPoint x: 477, endPoint y: 203, distance: 97.4
click at [477, 203] on div "Optimize inventory levels to meet demand while minimizing costs and waste." at bounding box center [503, 192] width 243 height 35
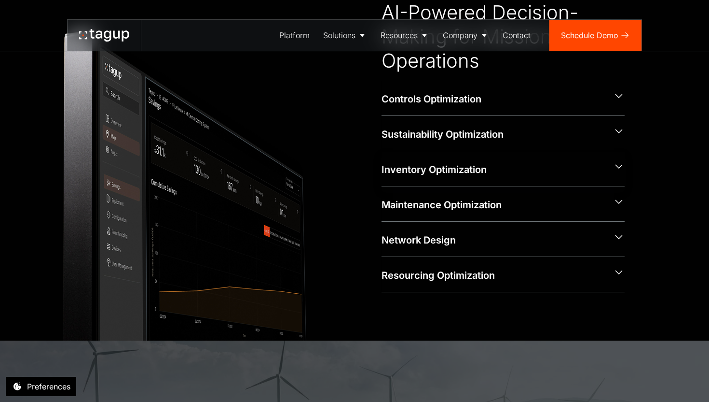
click at [407, 179] on div "Inventory Optimization" at bounding box center [503, 168] width 243 height 35
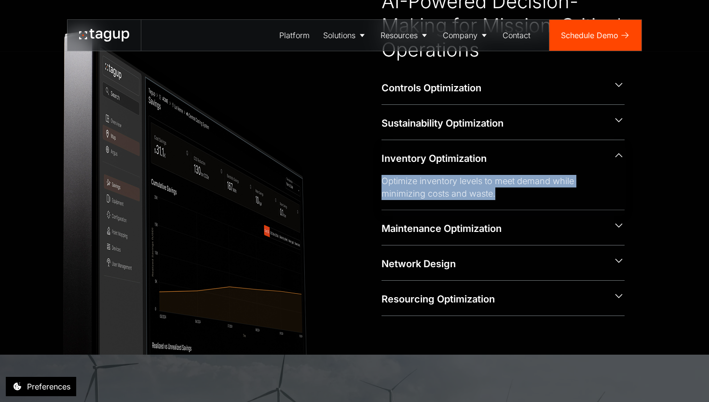
drag, startPoint x: 380, startPoint y: 182, endPoint x: 489, endPoint y: 200, distance: 110.0
click at [489, 200] on div "CAPABILITIES AI-Powered Decision-Making for Mission-Critical Operations Control…" at bounding box center [355, 141] width 540 height 347
copy div "Optimize inventory levels to meet demand while minimizing costs and waste."
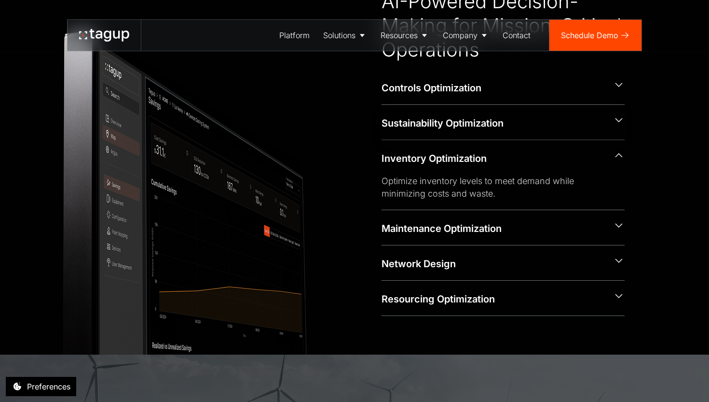
click at [441, 121] on div "Sustainability Optimization" at bounding box center [494, 123] width 224 height 14
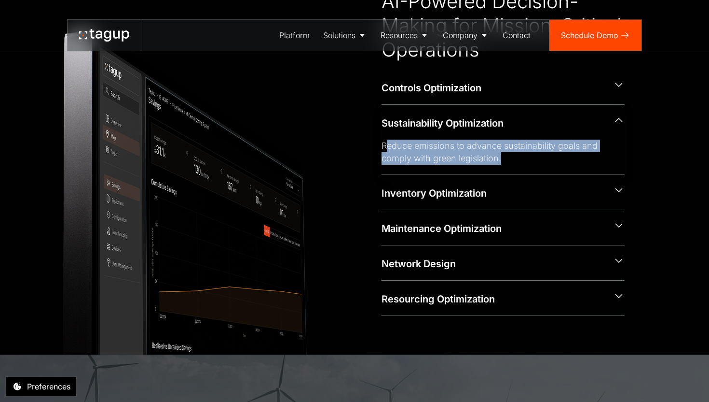
drag, startPoint x: 391, startPoint y: 146, endPoint x: 505, endPoint y: 160, distance: 115.2
click at [505, 160] on div "Reduce emissions to advance sustainability goals and comply with green legislat…" at bounding box center [496, 151] width 228 height 25
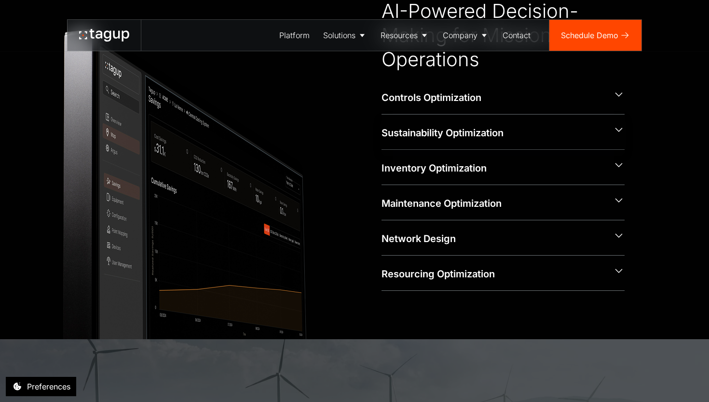
scroll to position [471, 0]
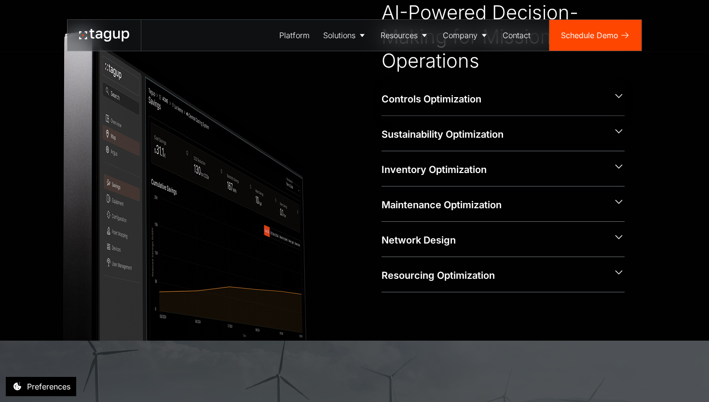
click at [490, 98] on div "Controls Optimization" at bounding box center [494, 99] width 224 height 14
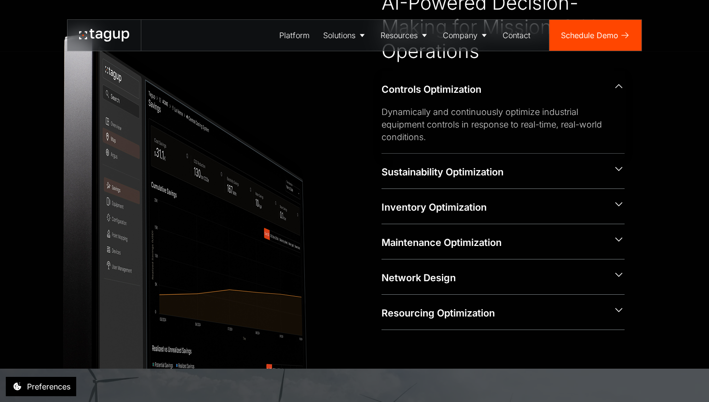
scroll to position [473, 0]
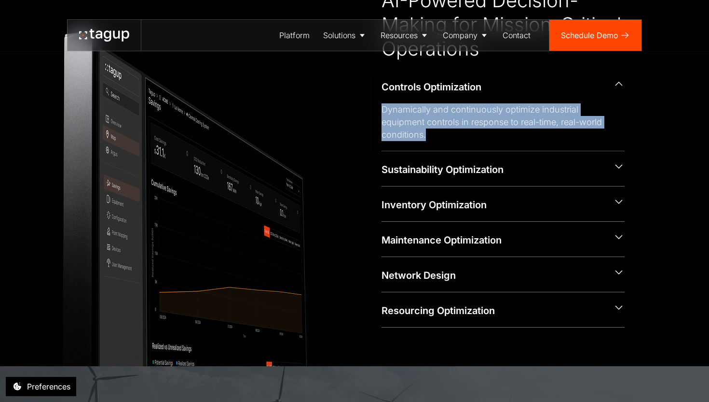
drag, startPoint x: 383, startPoint y: 109, endPoint x: 439, endPoint y: 139, distance: 63.3
click at [439, 139] on div "Dynamically and continuously optimize industrial equipment controls in response…" at bounding box center [496, 122] width 228 height 38
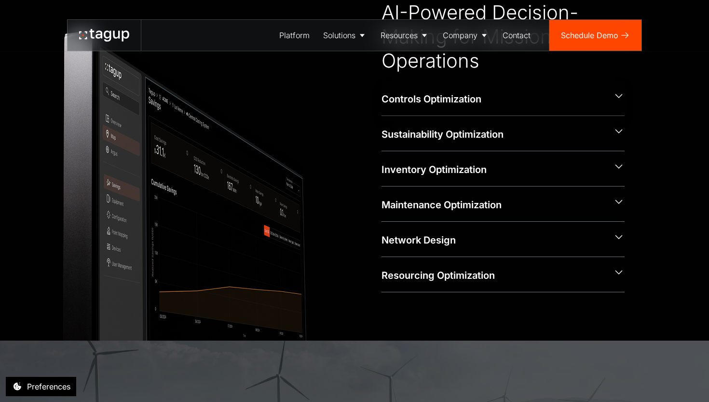
click at [430, 100] on div "Controls Optimization" at bounding box center [494, 99] width 224 height 14
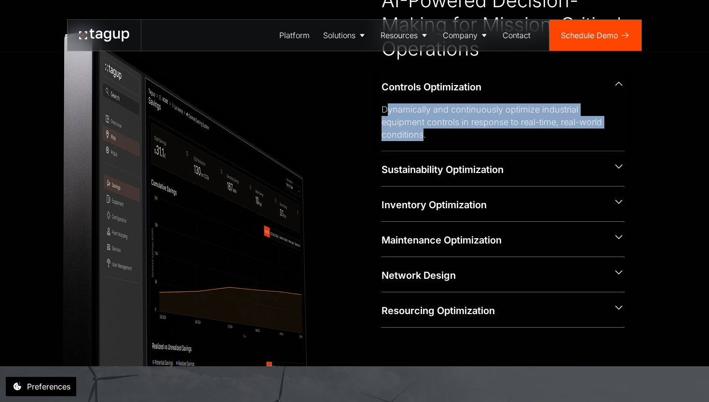
drag, startPoint x: 424, startPoint y: 132, endPoint x: 388, endPoint y: 112, distance: 41.1
click at [388, 112] on div "Dynamically and continuously optimize industrial equipment controls in response…" at bounding box center [496, 122] width 228 height 38
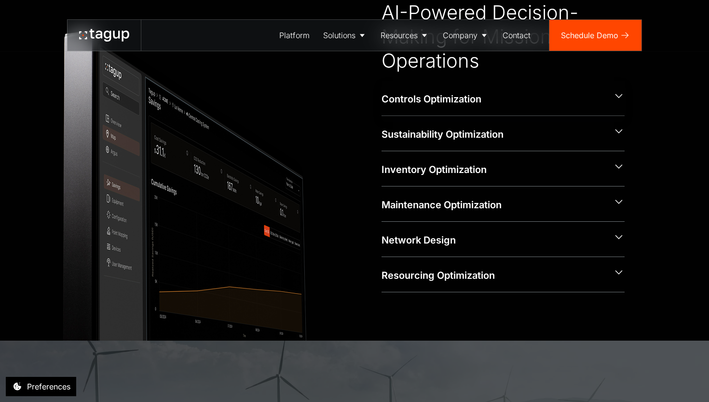
click at [388, 112] on div "Controls Optimization" at bounding box center [503, 98] width 243 height 35
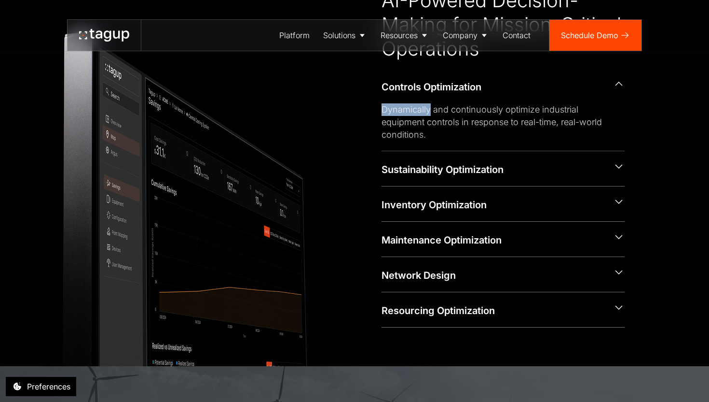
click at [388, 112] on div "Dynamically and continuously optimize industrial equipment controls in response…" at bounding box center [496, 122] width 228 height 38
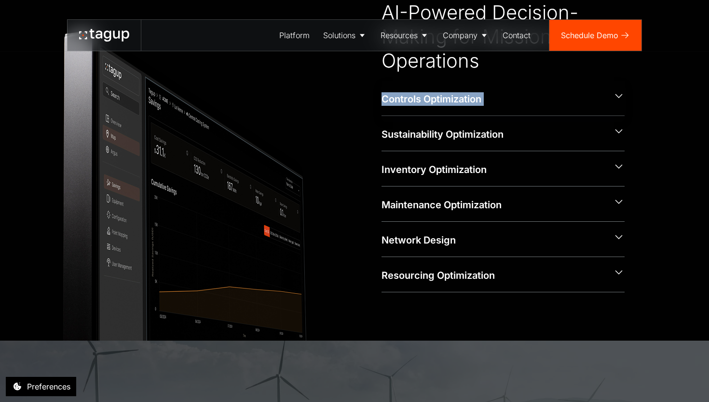
click at [388, 112] on div "Controls Optimization" at bounding box center [503, 98] width 243 height 35
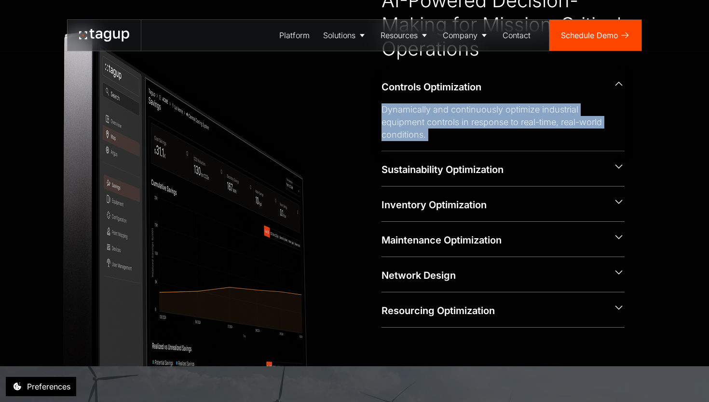
click at [388, 112] on div "Dynamically and continuously optimize industrial equipment controls in response…" at bounding box center [496, 122] width 228 height 38
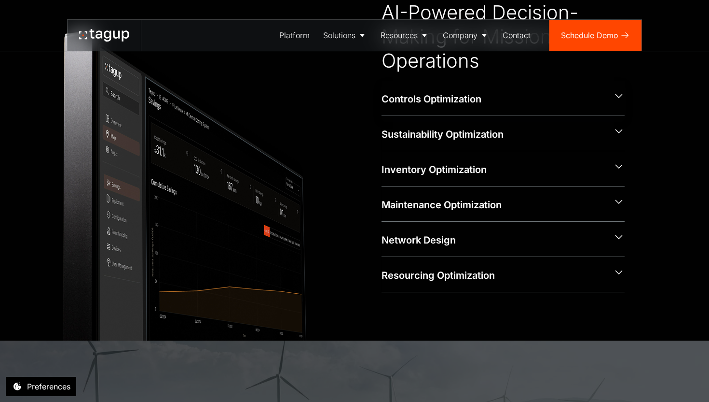
click at [388, 112] on div "Controls Optimization" at bounding box center [503, 98] width 243 height 35
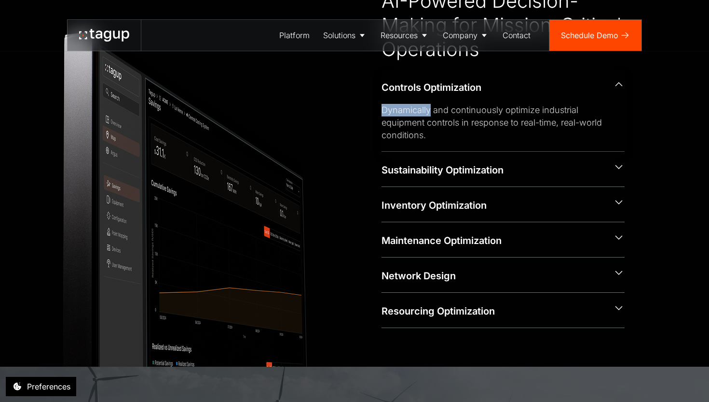
click at [388, 112] on div "Dynamically and continuously optimize industrial equipment controls in response…" at bounding box center [496, 123] width 228 height 38
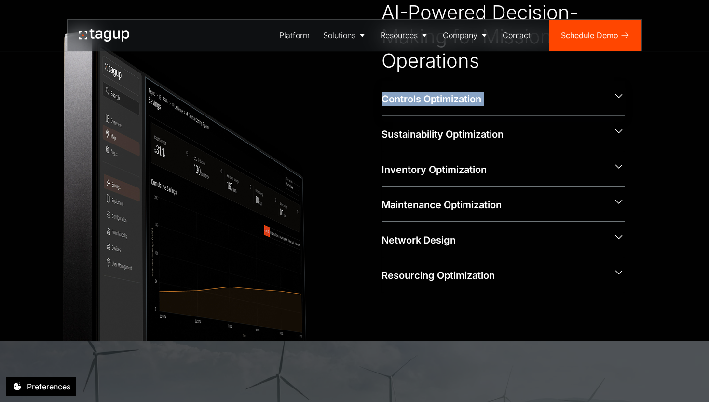
click at [388, 112] on div "Controls Optimization" at bounding box center [503, 98] width 243 height 35
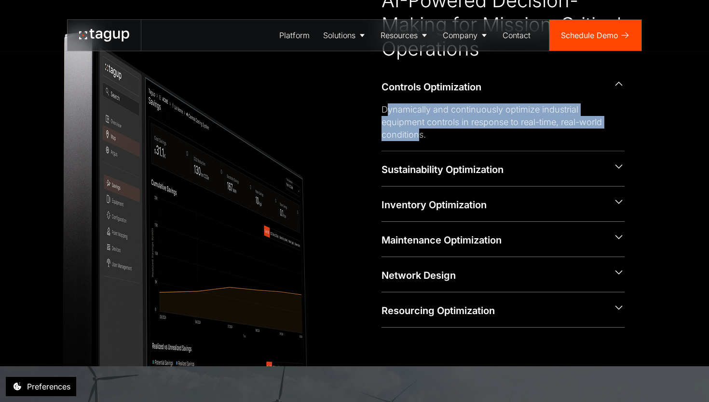
drag, startPoint x: 388, startPoint y: 112, endPoint x: 418, endPoint y: 133, distance: 36.8
click at [418, 133] on div "Dynamically and continuously optimize industrial equipment controls in response…" at bounding box center [496, 122] width 228 height 38
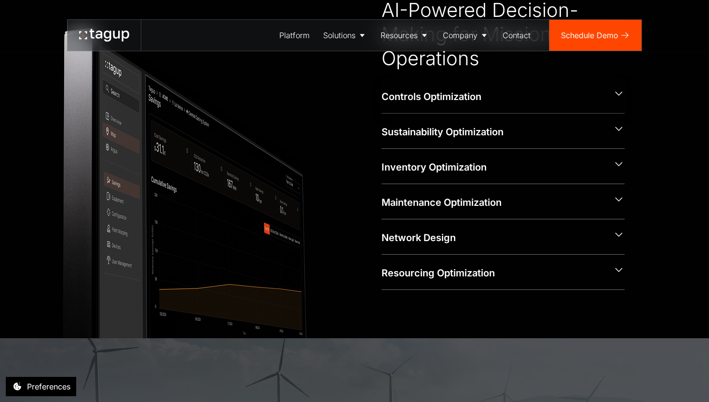
scroll to position [471, 0]
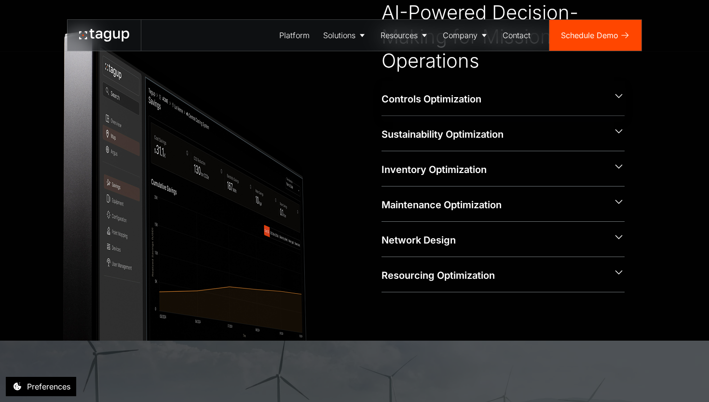
click at [418, 105] on div "Controls Optimization" at bounding box center [494, 99] width 224 height 14
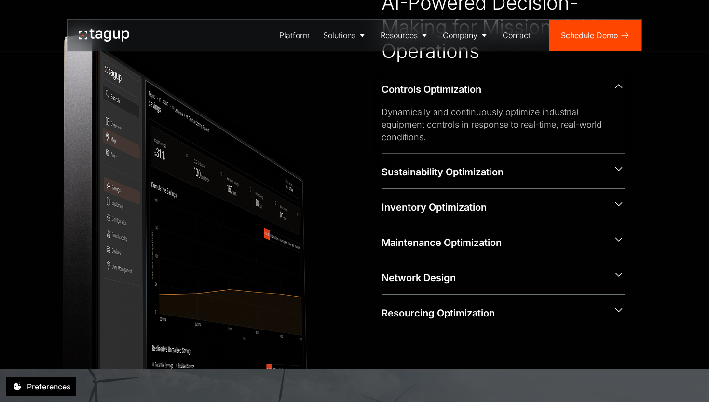
scroll to position [473, 0]
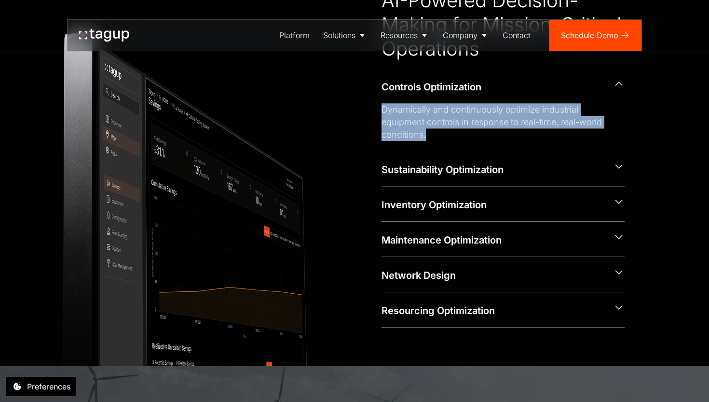
drag, startPoint x: 429, startPoint y: 148, endPoint x: 380, endPoint y: 105, distance: 64.6
click at [380, 105] on div "CAPABILITIES AI-Powered Decision-Making for Mission-Critical Operations Control…" at bounding box center [355, 147] width 540 height 360
copy div "Dynamically and continuously optimize industrial equipment controls in response…"
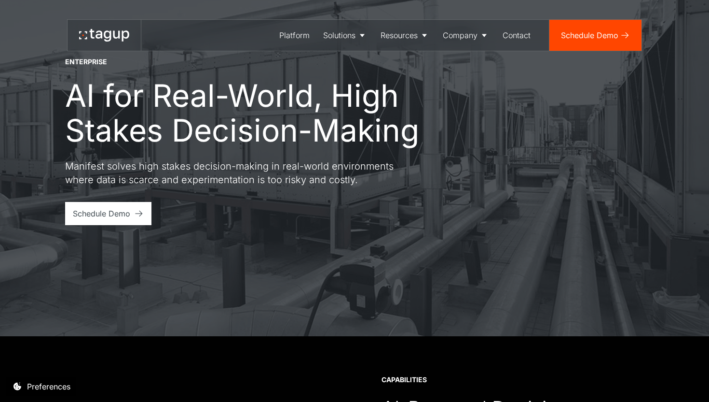
scroll to position [0, 0]
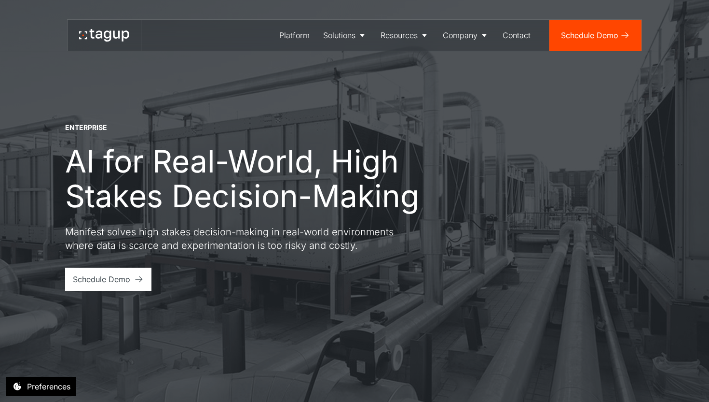
click at [100, 27] on link at bounding box center [104, 35] width 73 height 31
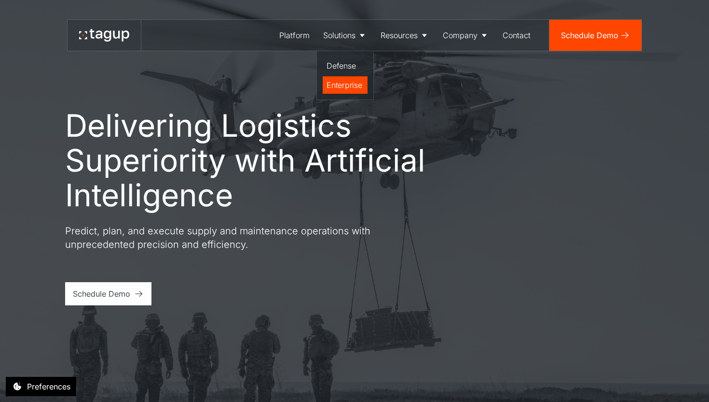
click at [341, 84] on div "Enterprise" at bounding box center [345, 85] width 37 height 12
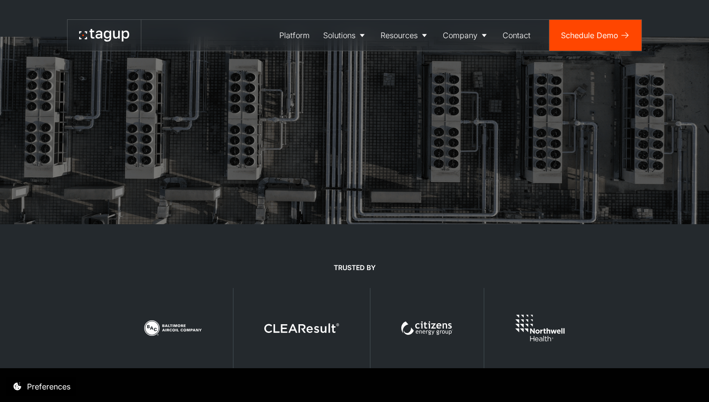
scroll to position [2078, 0]
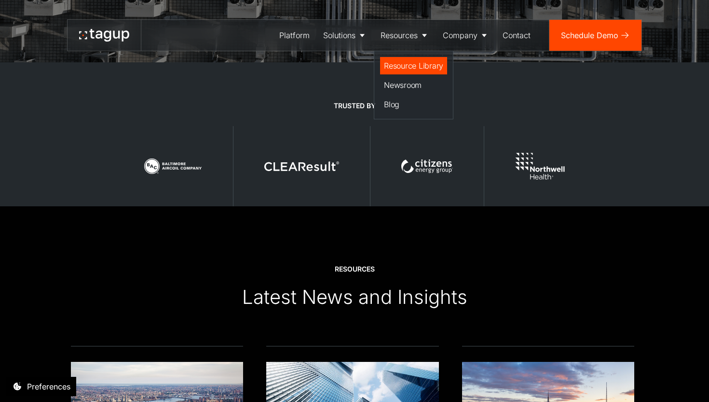
click at [396, 64] on div "Resource Library" at bounding box center [413, 66] width 59 height 12
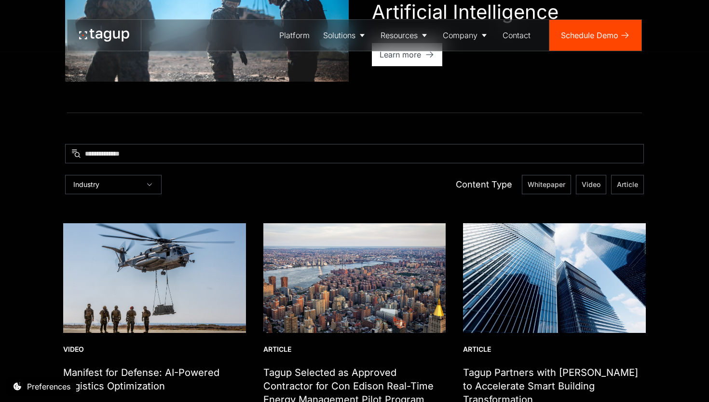
scroll to position [156, 0]
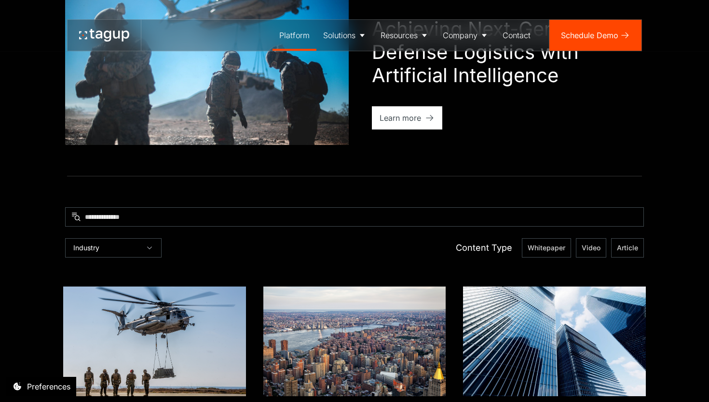
click at [305, 31] on div "Platform" at bounding box center [294, 35] width 30 height 12
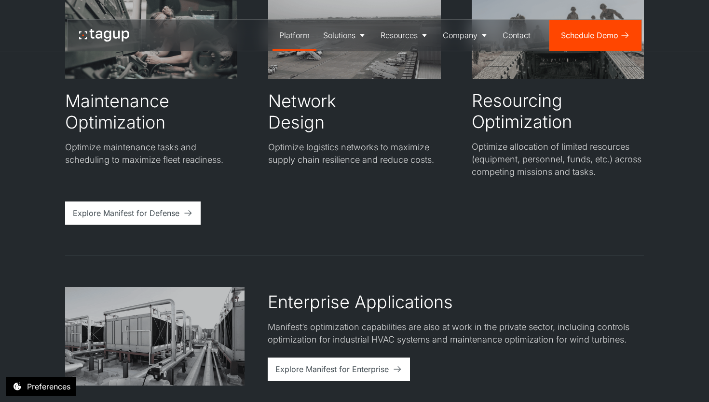
scroll to position [1867, 0]
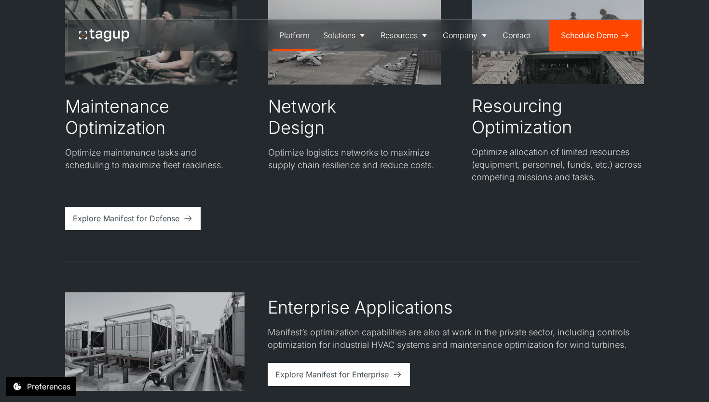
drag, startPoint x: 386, startPoint y: 160, endPoint x: 386, endPoint y: 167, distance: 7.2
click at [386, 168] on p "Optimize logistics networks to maximize supply chain resilience and reduce cost…" at bounding box center [354, 158] width 172 height 25
drag, startPoint x: 386, startPoint y: 167, endPoint x: 387, endPoint y: 150, distance: 16.9
click at [387, 150] on p "Optimize logistics networks to maximize supply chain resilience and reduce cost…" at bounding box center [354, 158] width 172 height 25
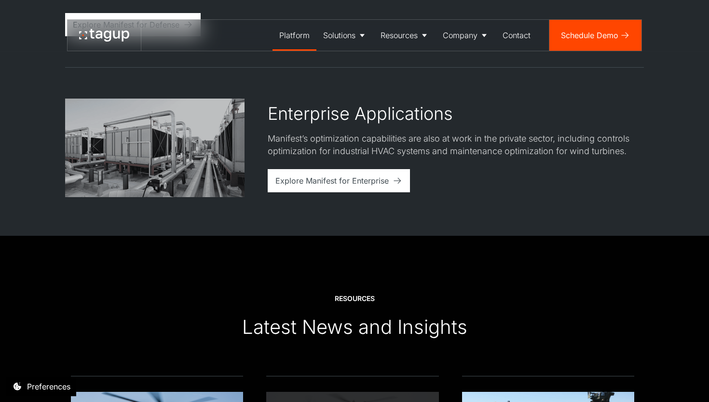
scroll to position [2060, 0]
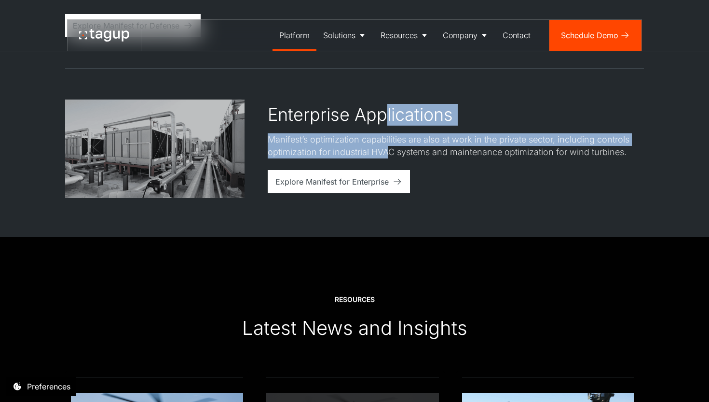
drag, startPoint x: 387, startPoint y: 152, endPoint x: 387, endPoint y: 119, distance: 32.8
click at [387, 119] on div "Enterprise Applications Manifest’s optimization capabilities are also at work i…" at bounding box center [456, 131] width 376 height 54
click at [387, 119] on div "Enterprise Applications" at bounding box center [456, 114] width 376 height 21
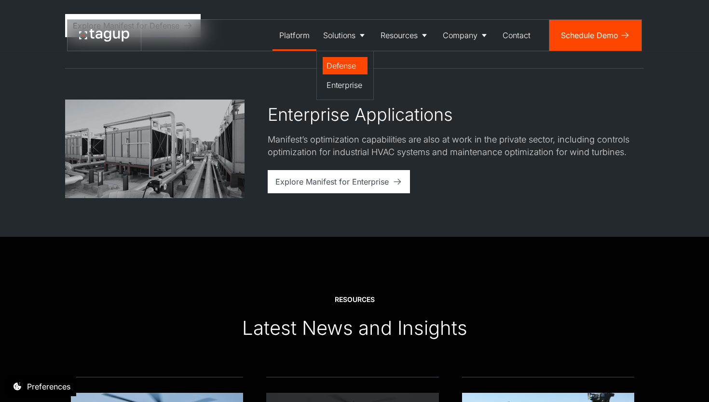
click at [328, 67] on div "Defense" at bounding box center [345, 66] width 37 height 12
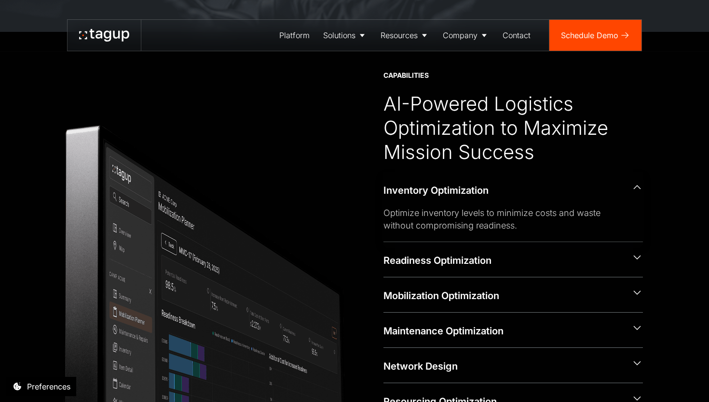
click at [503, 191] on div "Inventory Optimization" at bounding box center [504, 190] width 240 height 14
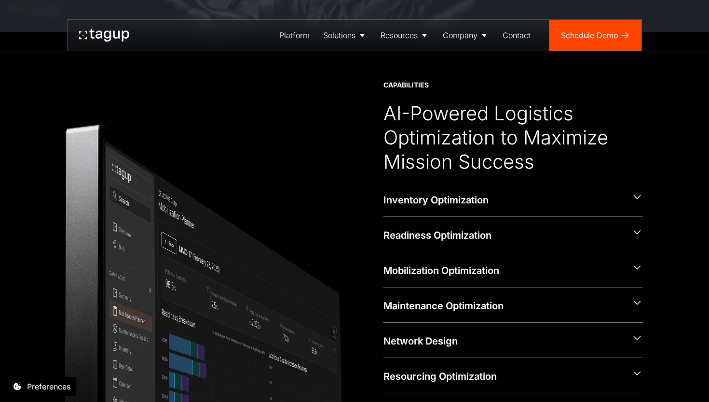
click at [504, 229] on div "Readiness Optimization" at bounding box center [504, 235] width 240 height 14
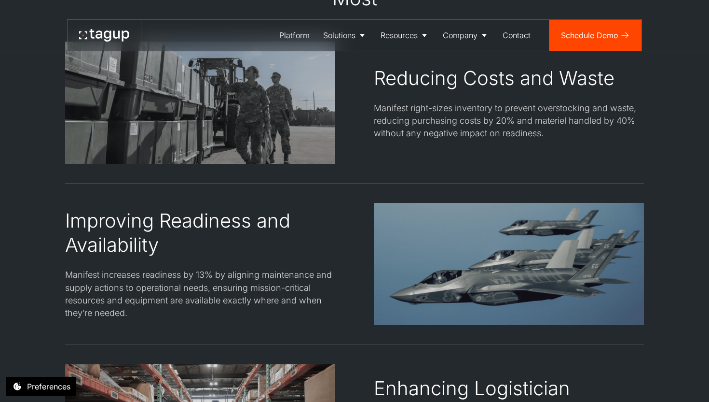
scroll to position [1318, 0]
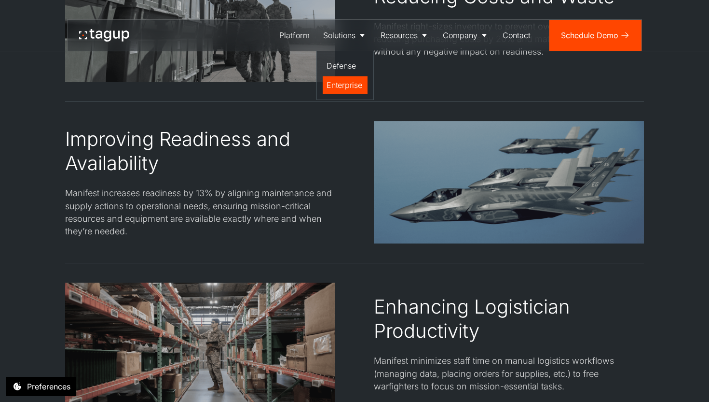
click at [343, 90] on div "Enterprise" at bounding box center [345, 85] width 37 height 12
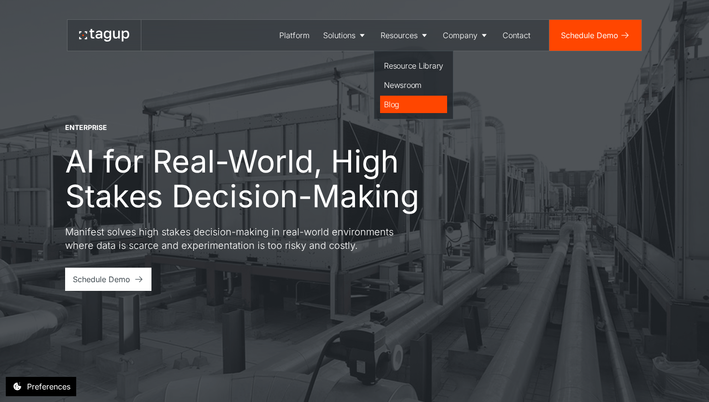
click at [407, 105] on div "Blog" at bounding box center [413, 104] width 59 height 12
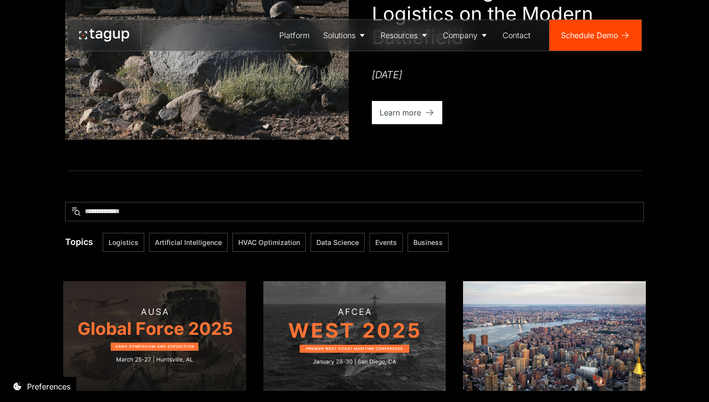
scroll to position [223, 0]
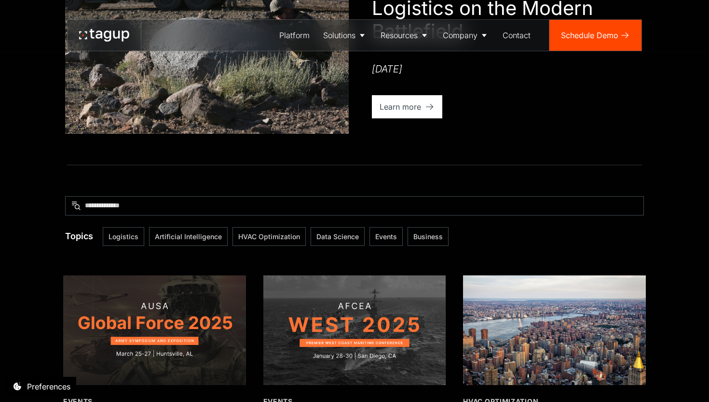
click at [407, 105] on div "Learn more" at bounding box center [401, 107] width 42 height 12
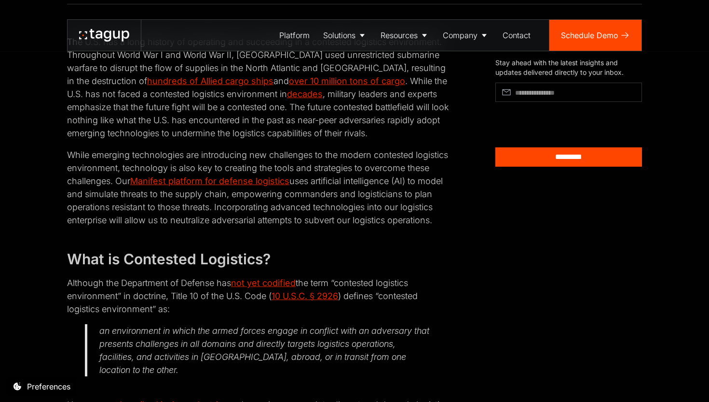
scroll to position [464, 0]
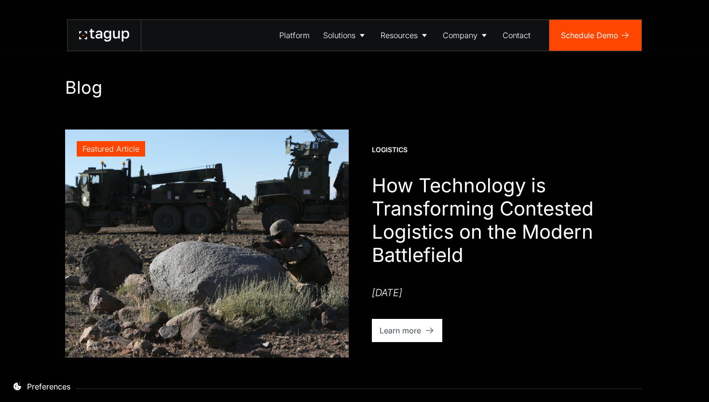
click at [100, 34] on icon at bounding box center [104, 35] width 50 height 13
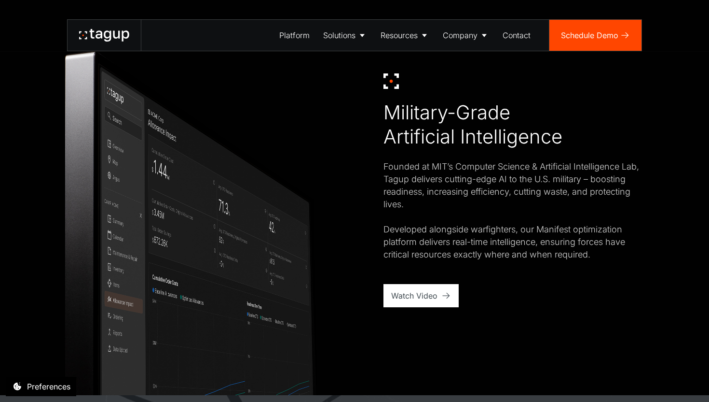
scroll to position [597, 0]
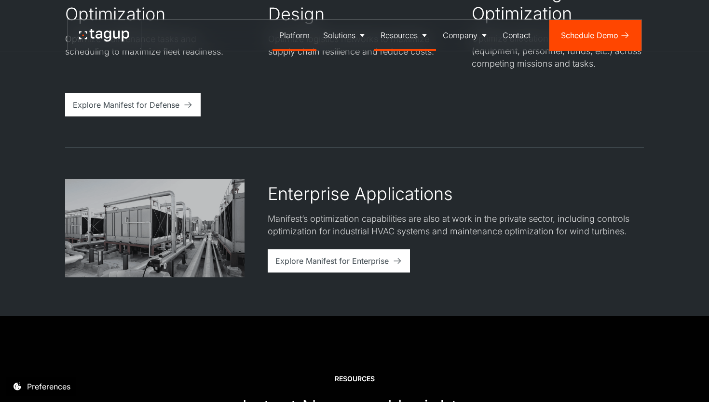
scroll to position [1939, 0]
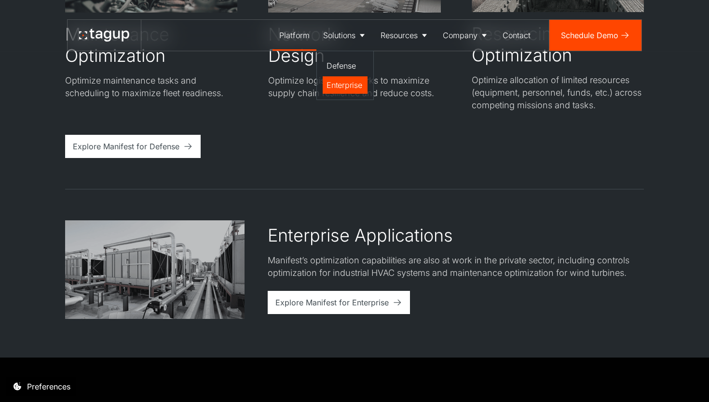
click at [347, 86] on div "Enterprise" at bounding box center [345, 85] width 37 height 12
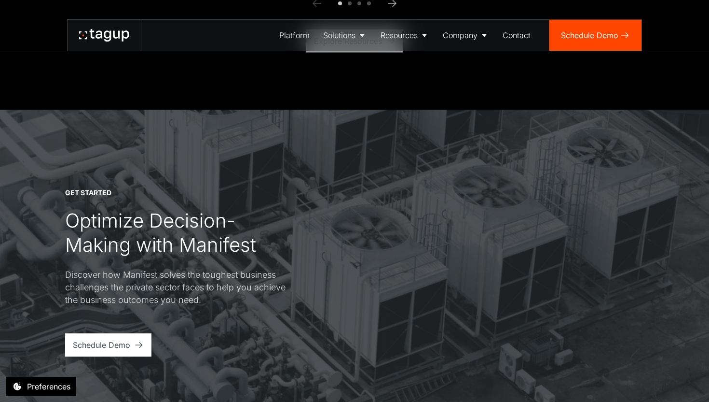
scroll to position [2950, 0]
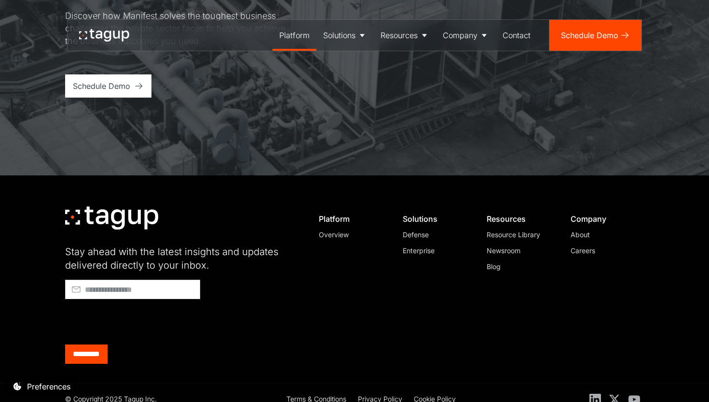
click at [289, 29] on div "Platform" at bounding box center [294, 35] width 30 height 12
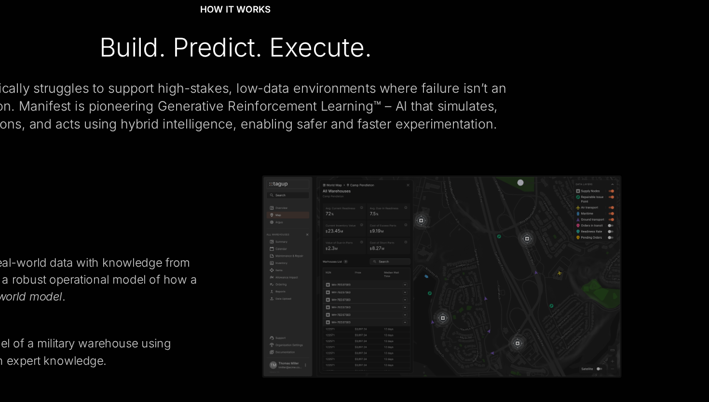
scroll to position [372, 0]
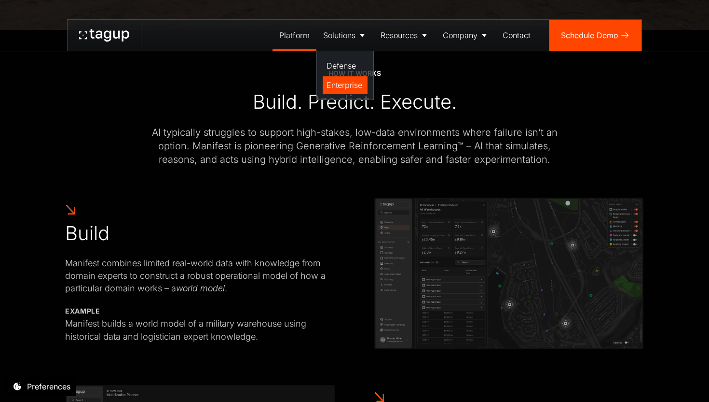
click at [353, 80] on div "Enterprise" at bounding box center [345, 85] width 37 height 12
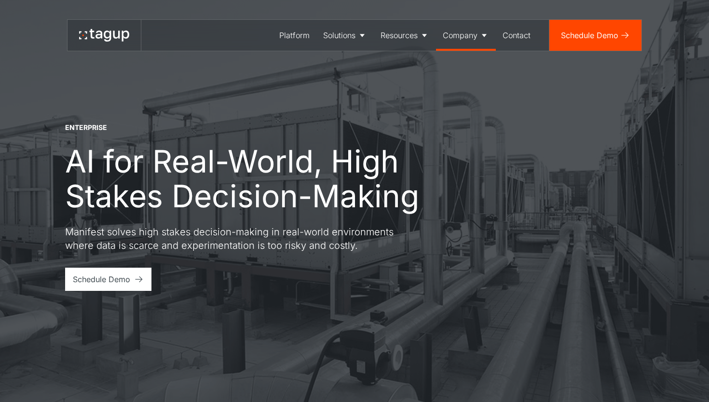
click at [466, 38] on div "Company" at bounding box center [460, 35] width 35 height 12
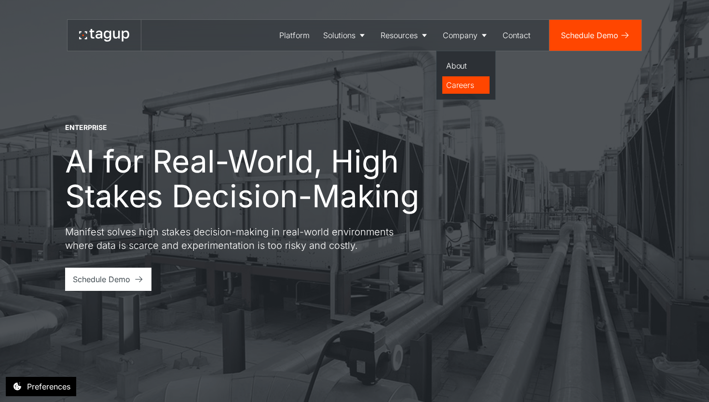
click at [458, 85] on div "Careers" at bounding box center [466, 85] width 40 height 12
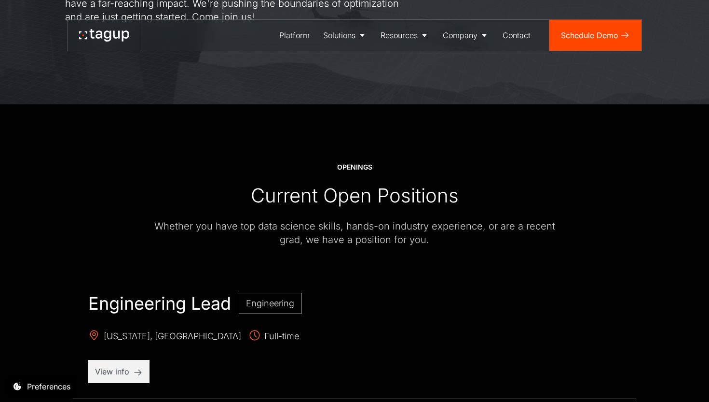
scroll to position [156, 0]
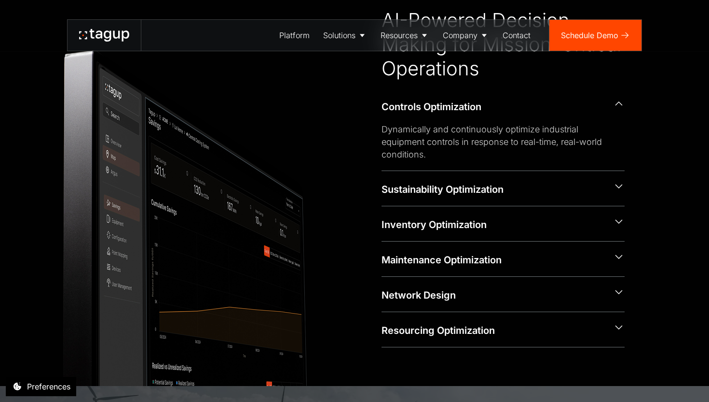
scroll to position [451, 0]
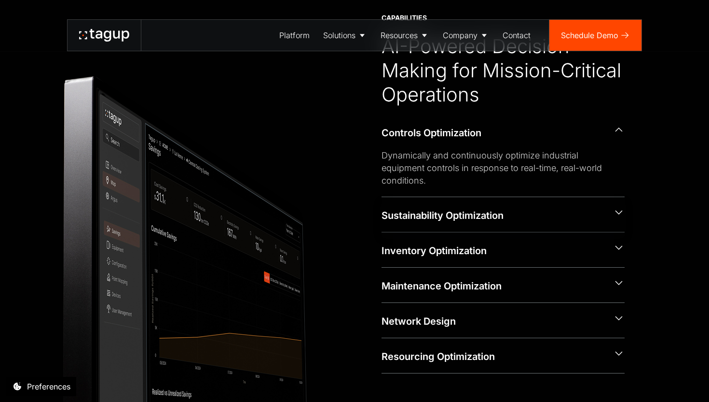
click at [405, 221] on div "Sustainability Optimization" at bounding box center [494, 215] width 224 height 14
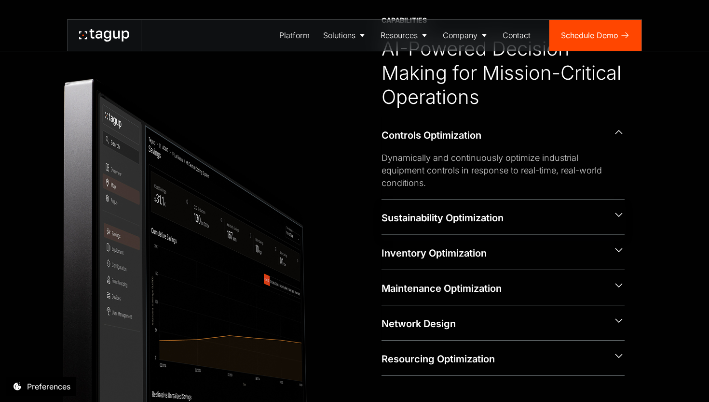
scroll to position [426, 0]
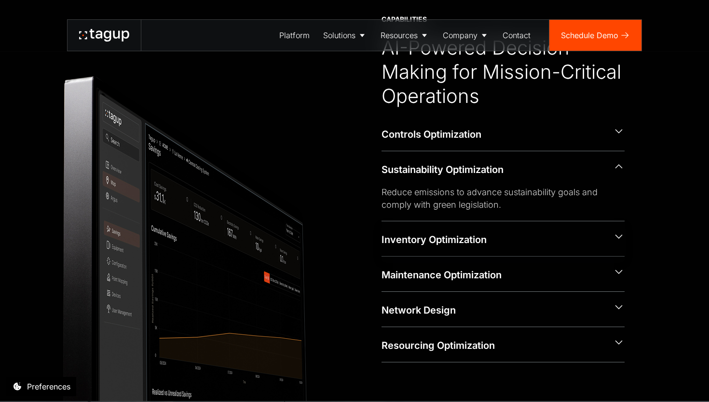
click at [414, 239] on div "Inventory Optimization" at bounding box center [494, 240] width 224 height 14
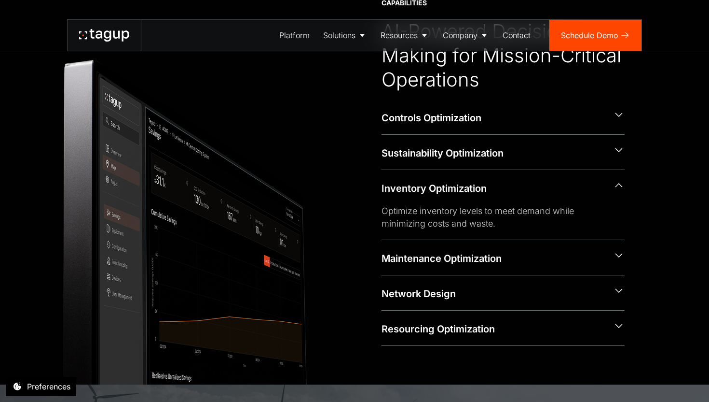
scroll to position [442, 0]
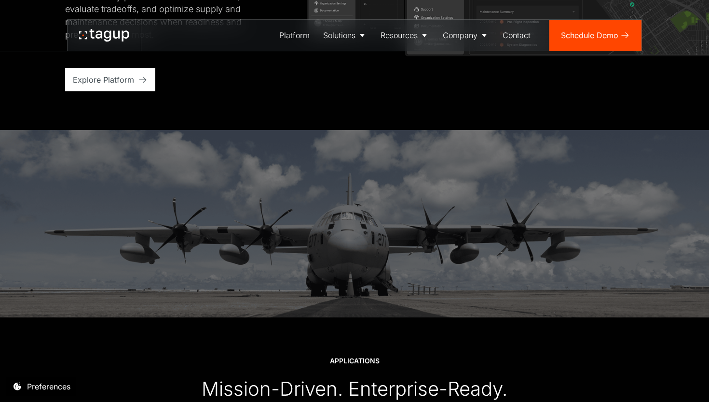
scroll to position [1953, 0]
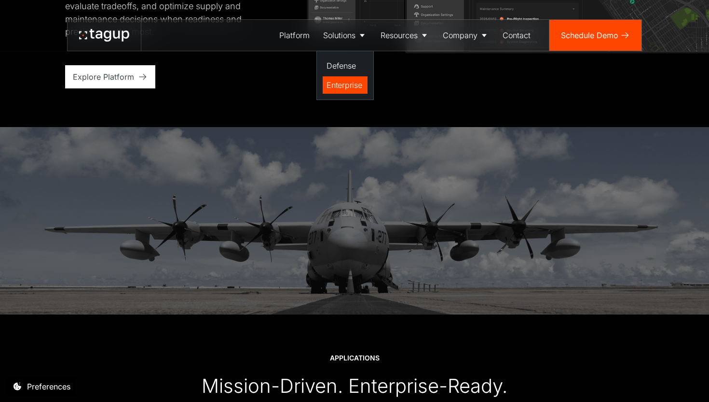
click at [342, 80] on div "Enterprise" at bounding box center [345, 85] width 37 height 12
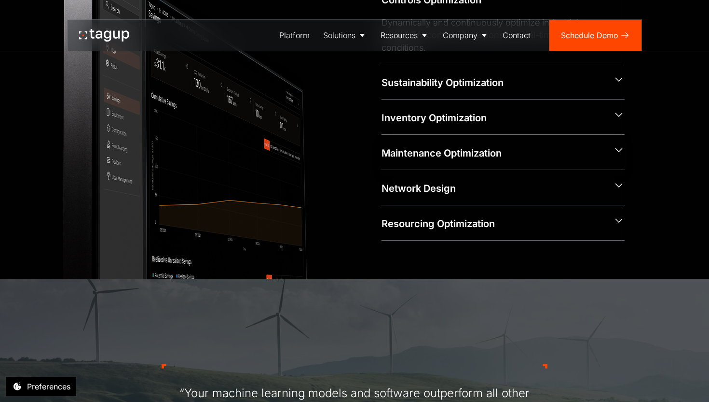
scroll to position [511, 0]
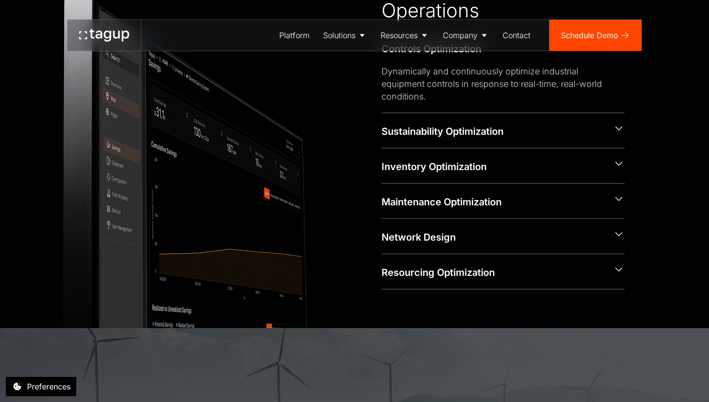
click at [403, 207] on div "Maintenance Optimization" at bounding box center [494, 202] width 224 height 14
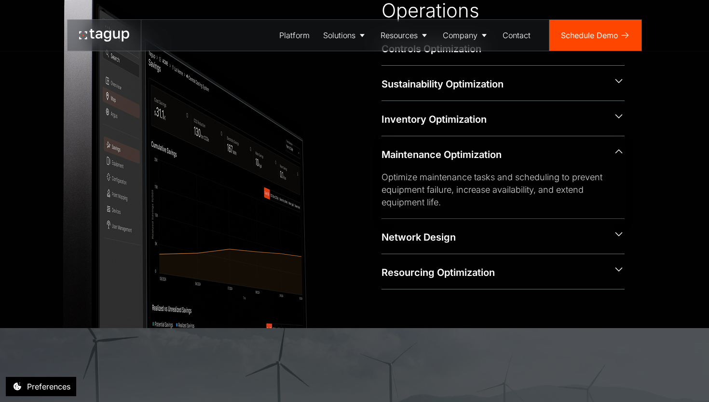
scroll to position [486, 0]
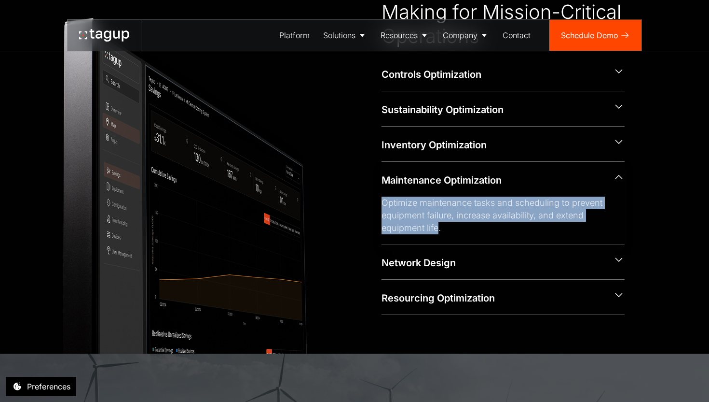
drag, startPoint x: 439, startPoint y: 231, endPoint x: 383, endPoint y: 207, distance: 61.0
click at [383, 207] on div "Optimize maintenance tasks and scheduling to prevent equipment failure, increas…" at bounding box center [496, 215] width 228 height 38
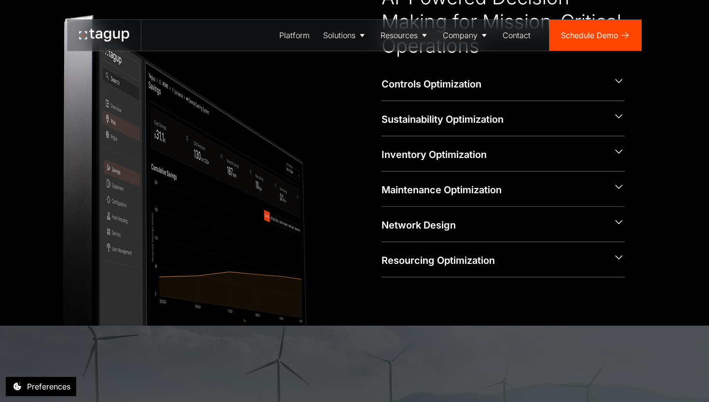
scroll to position [483, 0]
